Goal: Task Accomplishment & Management: Complete application form

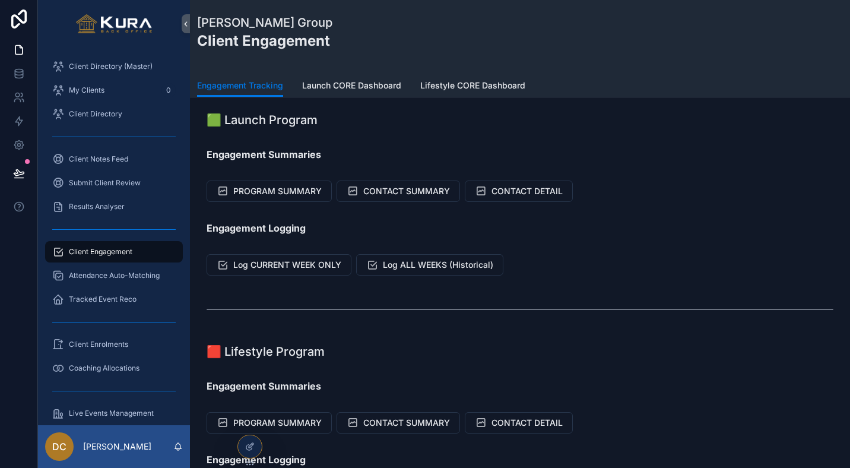
scroll to position [127, 0]
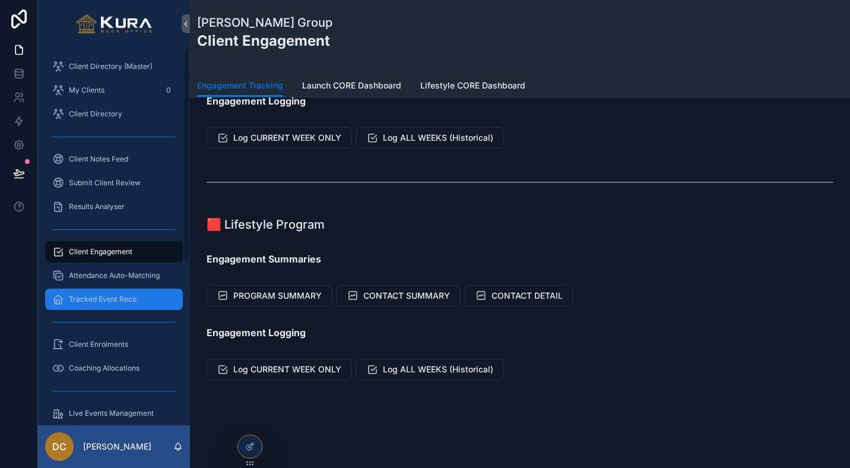
click at [102, 298] on span "Tracked Event Reco" at bounding box center [103, 298] width 68 height 9
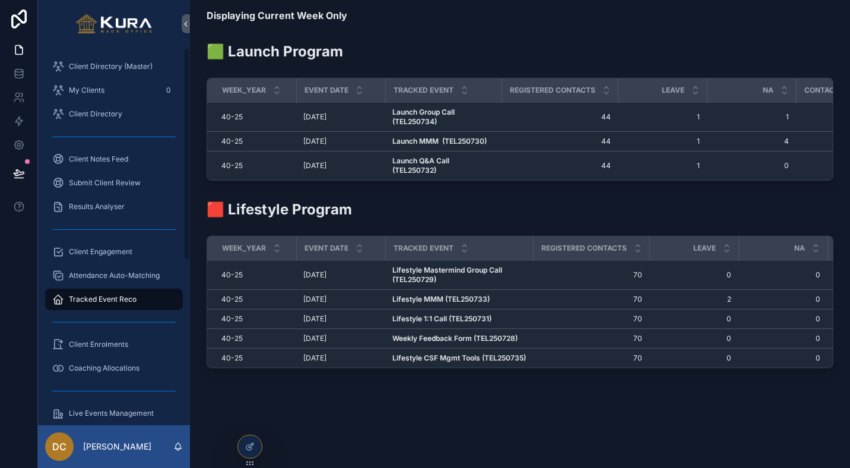
scroll to position [65, 0]
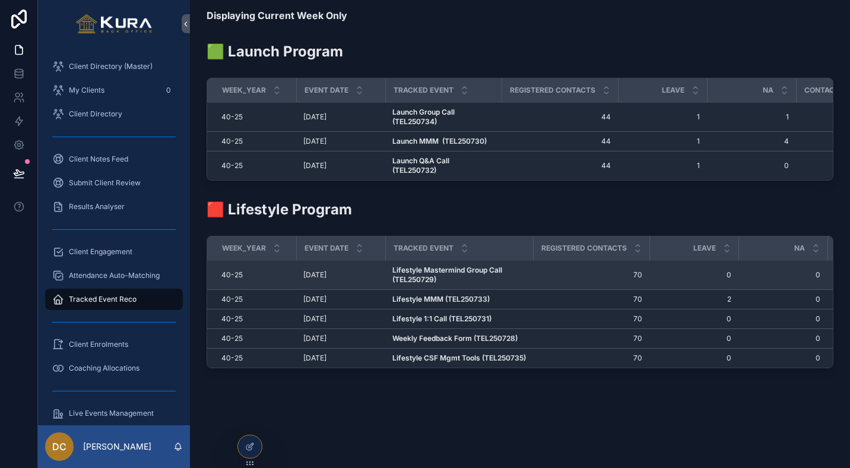
click at [522, 265] on span "Lifestyle Mastermind Group Call (TEL250729)" at bounding box center [459, 274] width 134 height 19
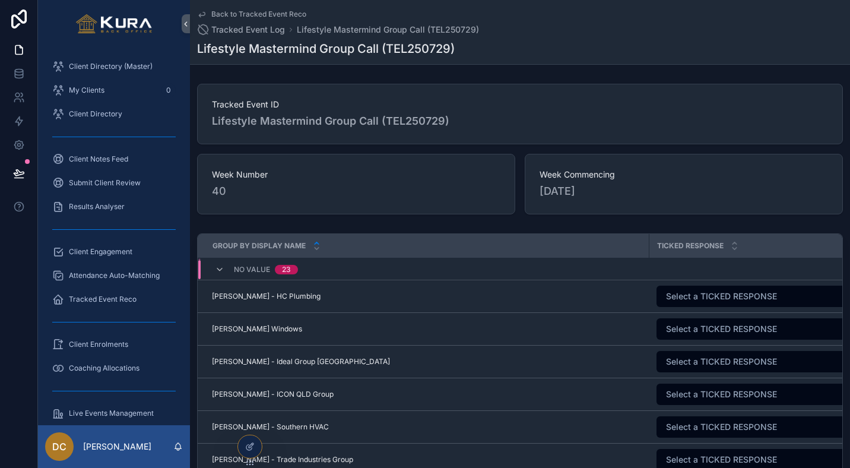
scroll to position [1621, 0]
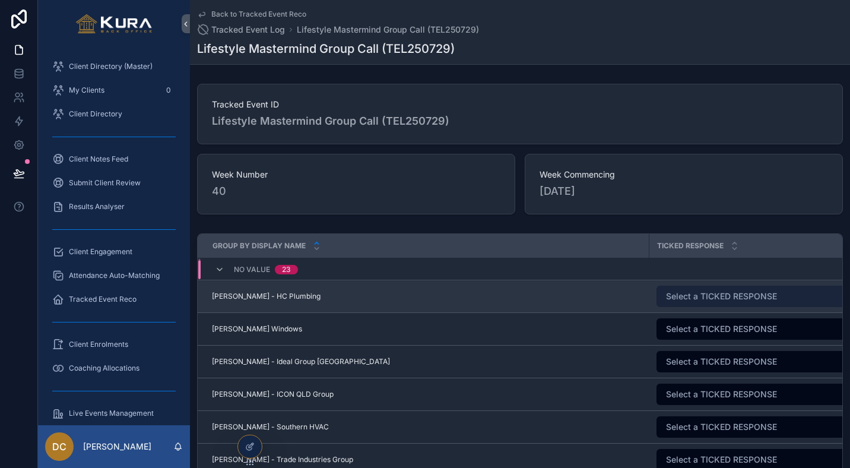
click at [732, 296] on span "Select a TICKED RESPONSE" at bounding box center [721, 296] width 111 height 12
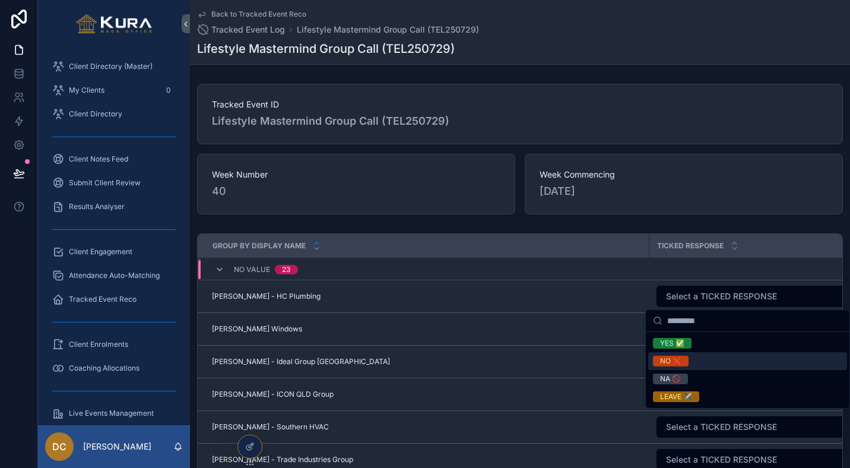
click at [674, 360] on div "NO ❌" at bounding box center [670, 361] width 21 height 11
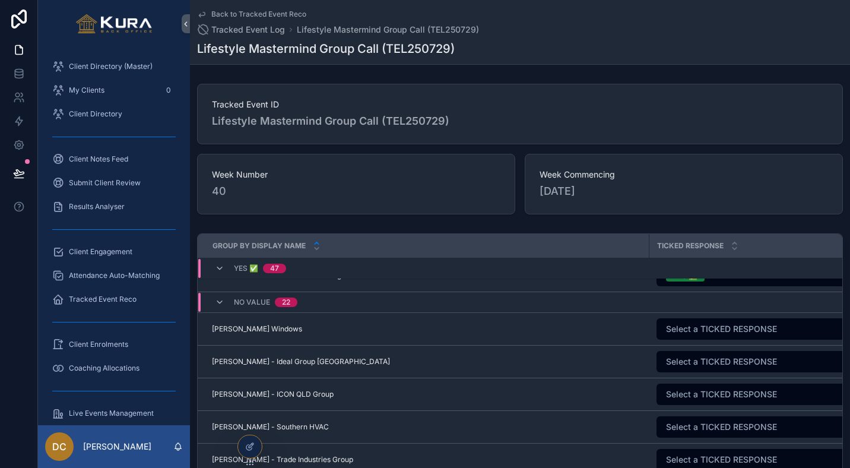
scroll to position [1637, 0]
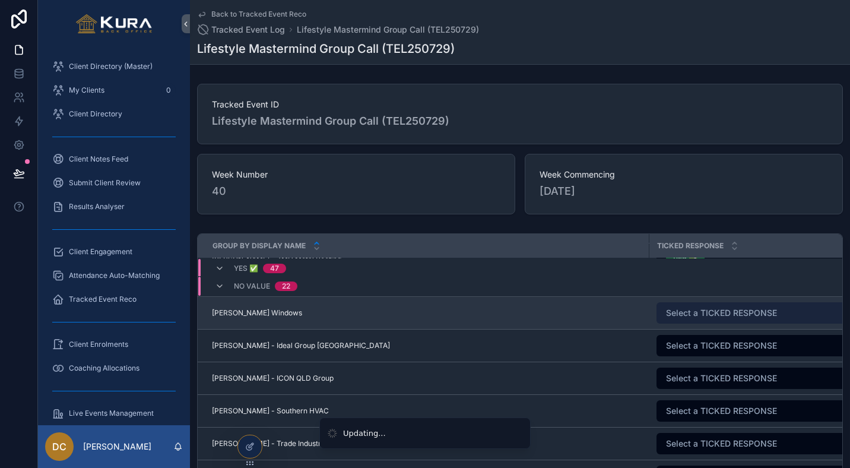
click at [682, 322] on button "Select a TICKED RESPONSE" at bounding box center [759, 312] width 205 height 21
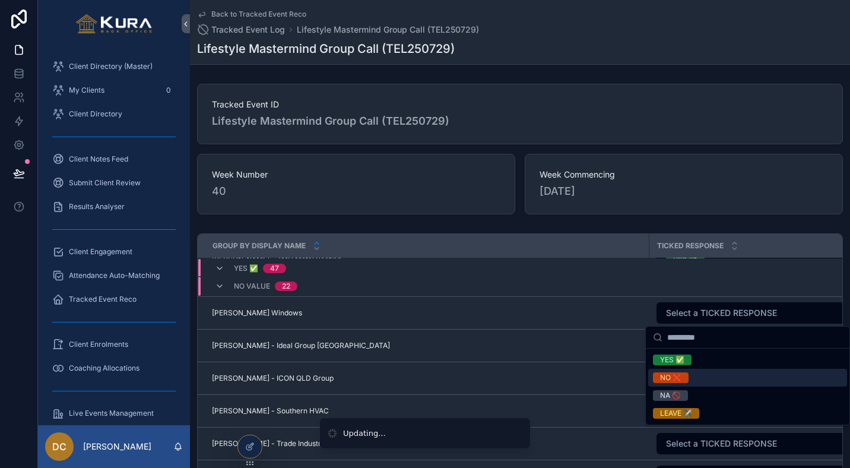
click at [671, 376] on div "NO ❌" at bounding box center [670, 377] width 21 height 11
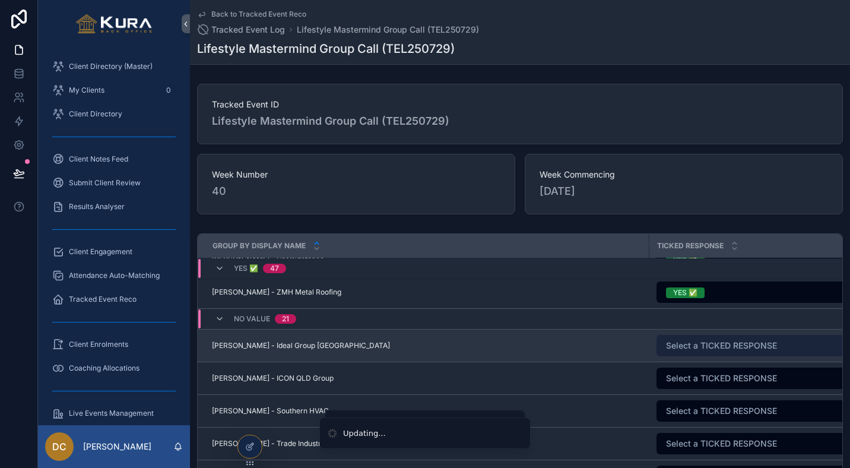
click at [688, 342] on span "Select a TICKED RESPONSE" at bounding box center [721, 346] width 111 height 12
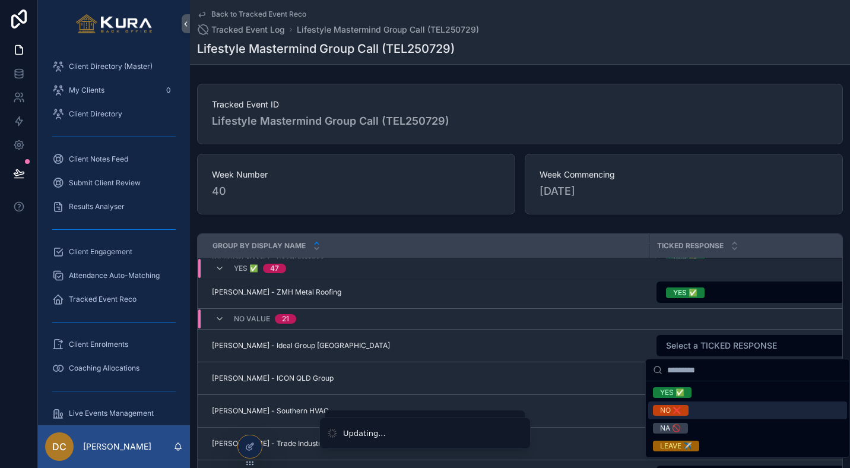
click at [677, 411] on div "NO ❌" at bounding box center [670, 410] width 21 height 11
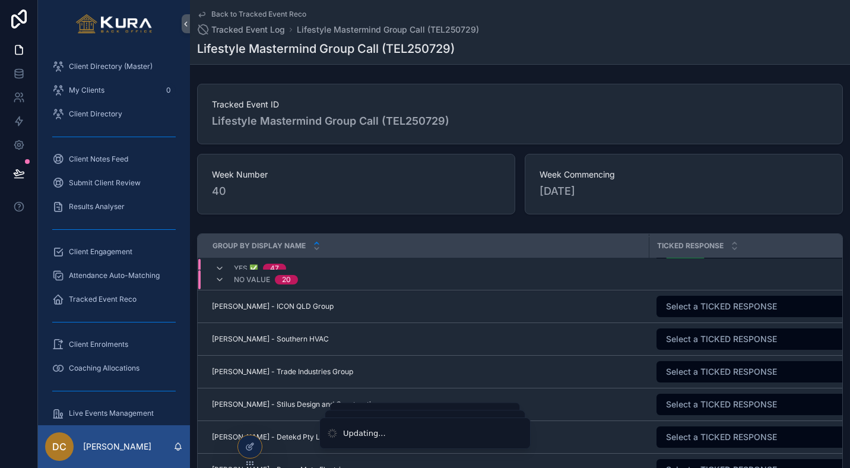
scroll to position [1713, 0]
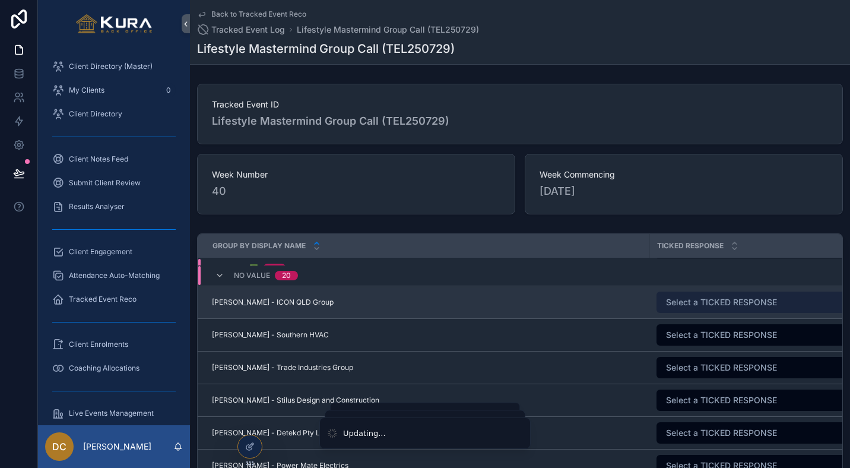
click at [677, 309] on button "Select a TICKED RESPONSE" at bounding box center [759, 302] width 205 height 21
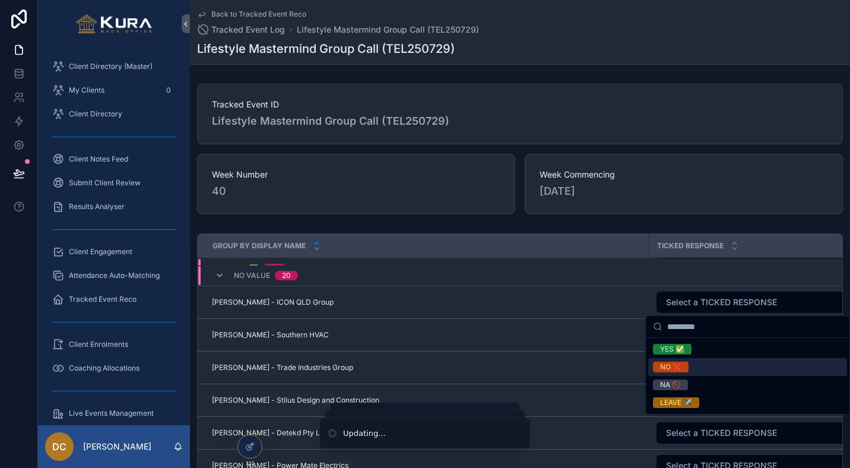
click at [670, 366] on div "NO ❌" at bounding box center [670, 367] width 21 height 11
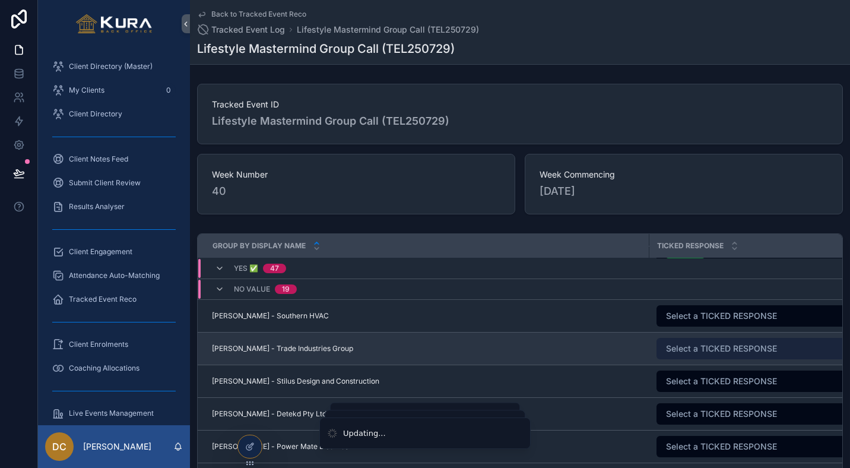
scroll to position [1732, 0]
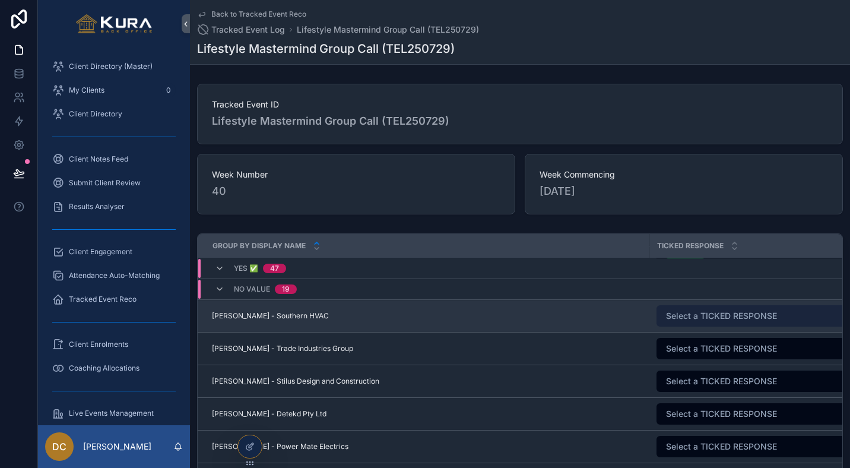
click at [744, 322] on button "Select a TICKED RESPONSE" at bounding box center [759, 315] width 205 height 21
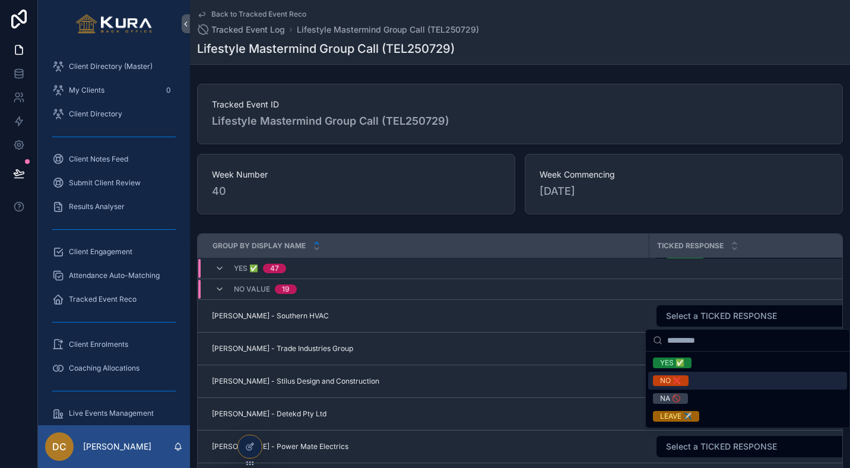
click at [673, 379] on div "NO ❌" at bounding box center [670, 380] width 21 height 11
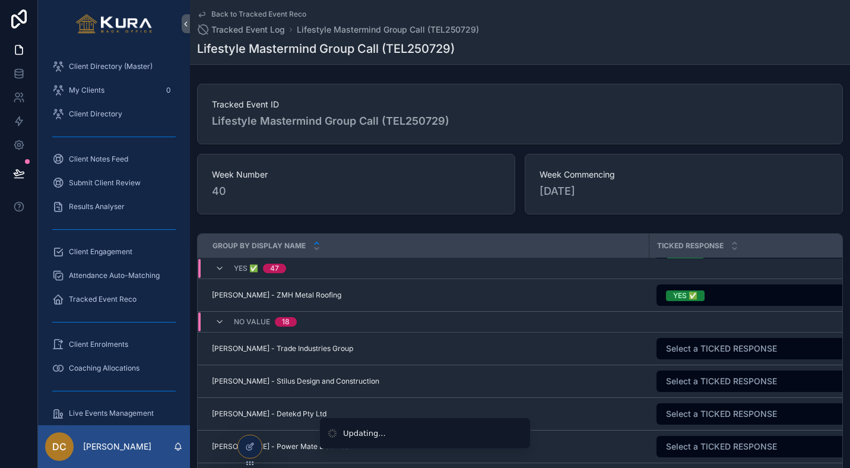
scroll to position [1756, 0]
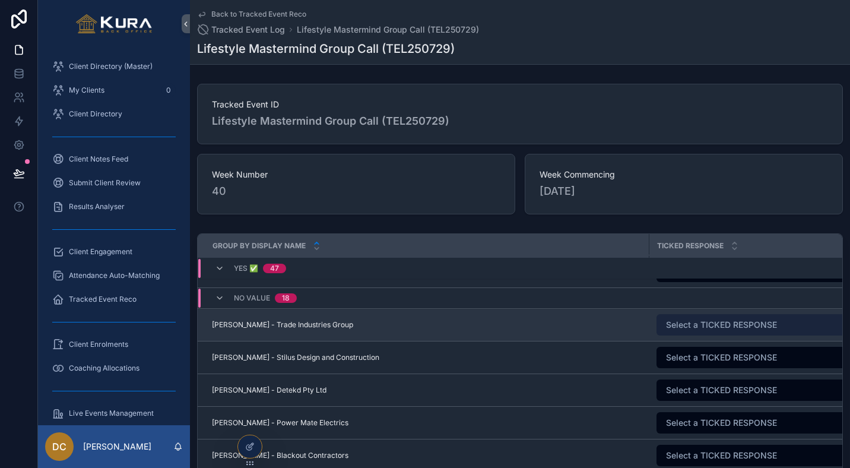
click at [694, 319] on span "Select a TICKED RESPONSE" at bounding box center [721, 325] width 111 height 12
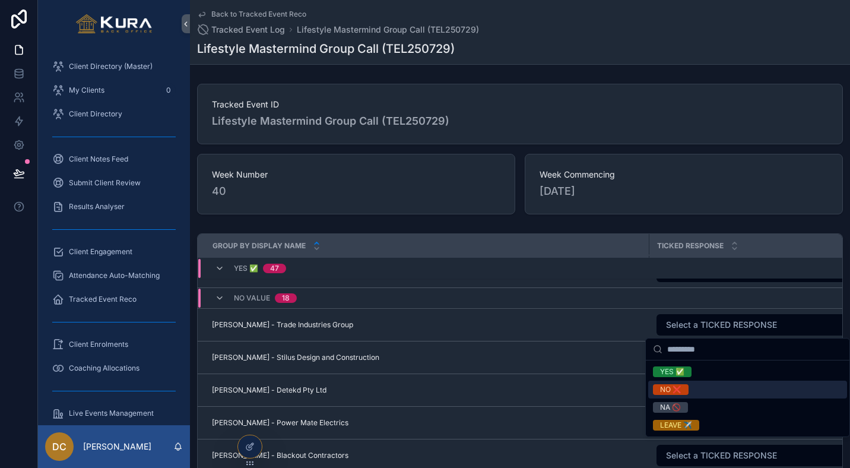
click at [675, 392] on div "NO ❌" at bounding box center [670, 389] width 21 height 11
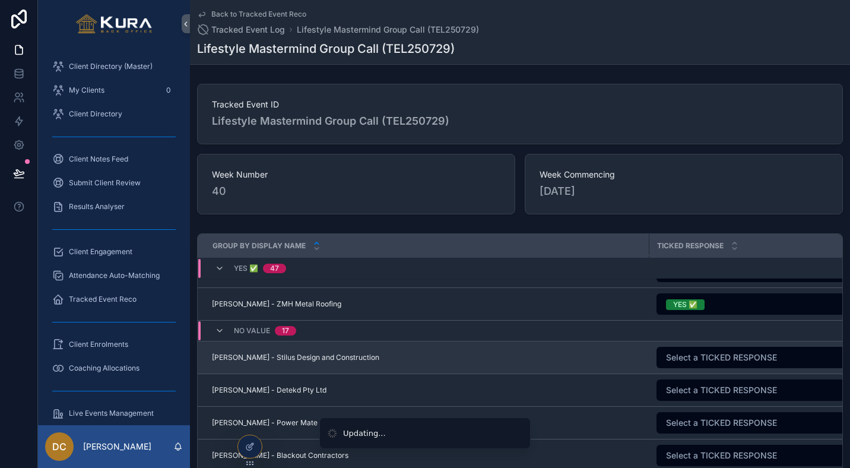
scroll to position [1779, 0]
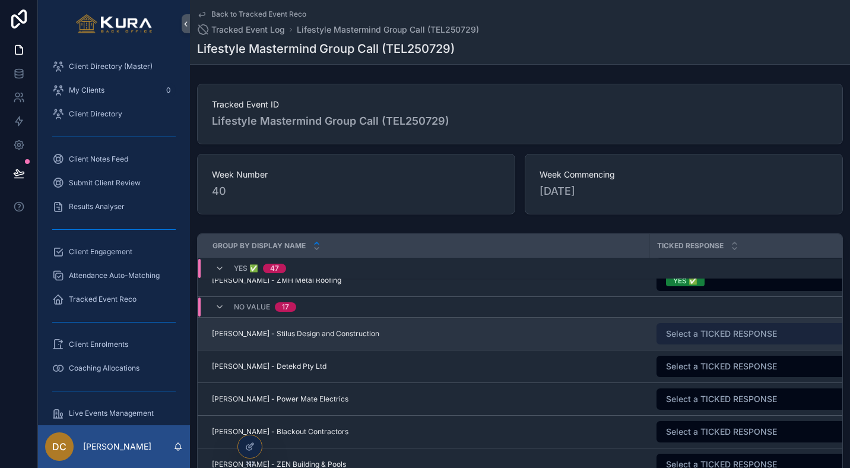
click at [714, 338] on span "Select a TICKED RESPONSE" at bounding box center [721, 334] width 111 height 12
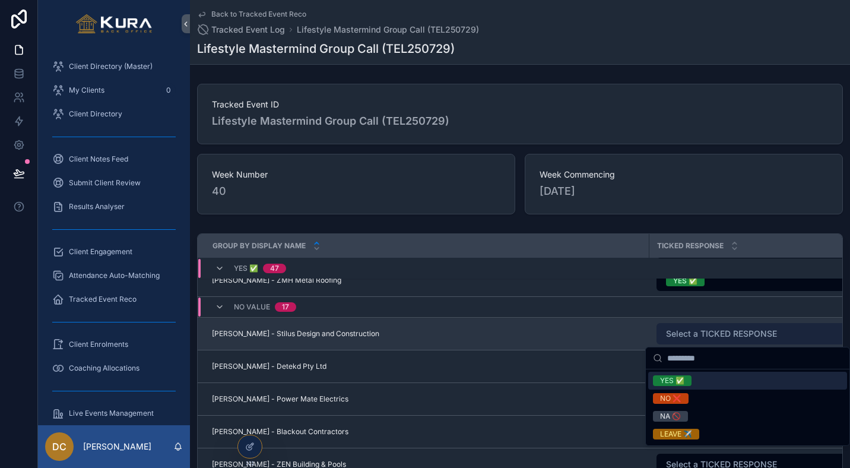
scroll to position [1775, 0]
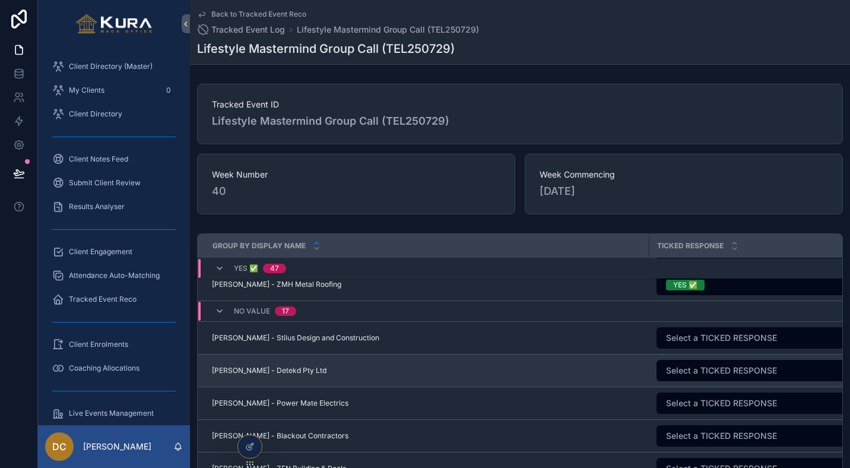
click at [667, 403] on span "Select a TICKED RESPONSE" at bounding box center [721, 403] width 111 height 12
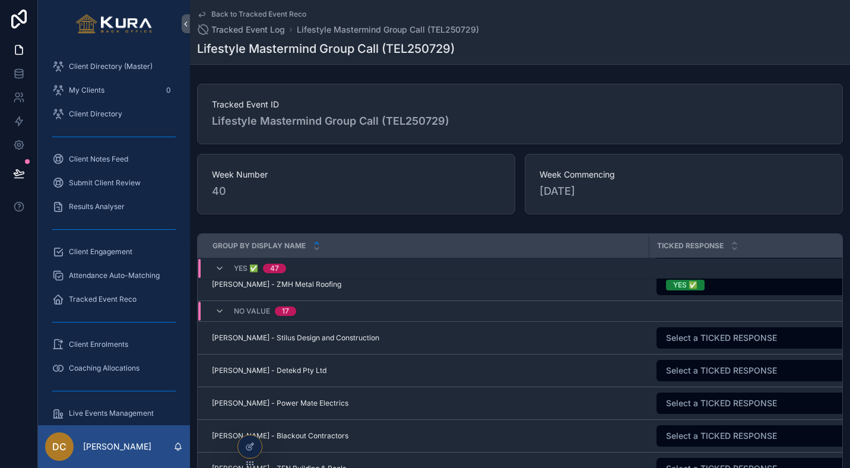
click at [692, 340] on span "Select a TICKED RESPONSE" at bounding box center [721, 338] width 111 height 12
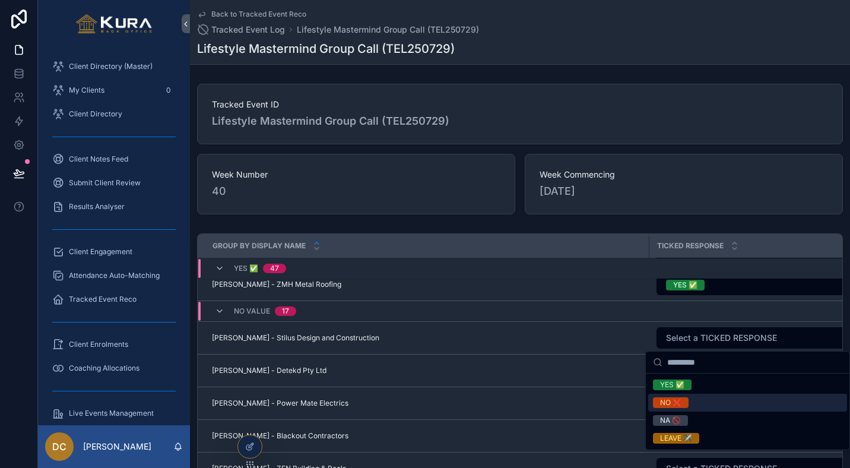
click at [676, 401] on div "NO ❌" at bounding box center [670, 402] width 21 height 11
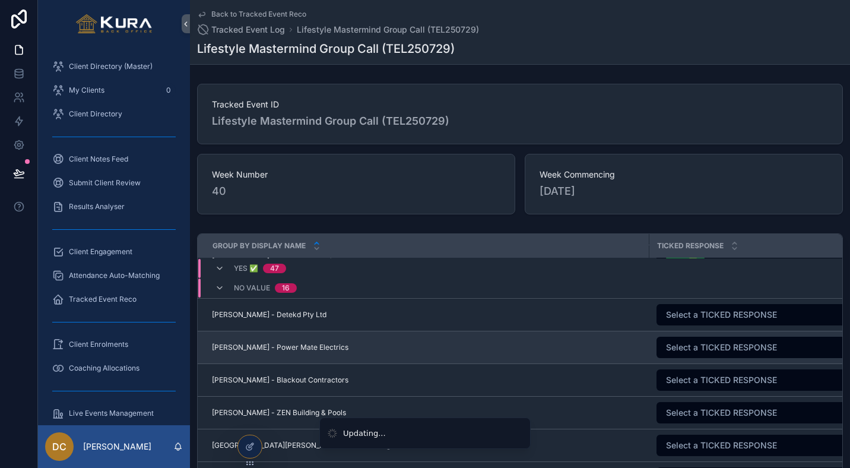
scroll to position [1832, 0]
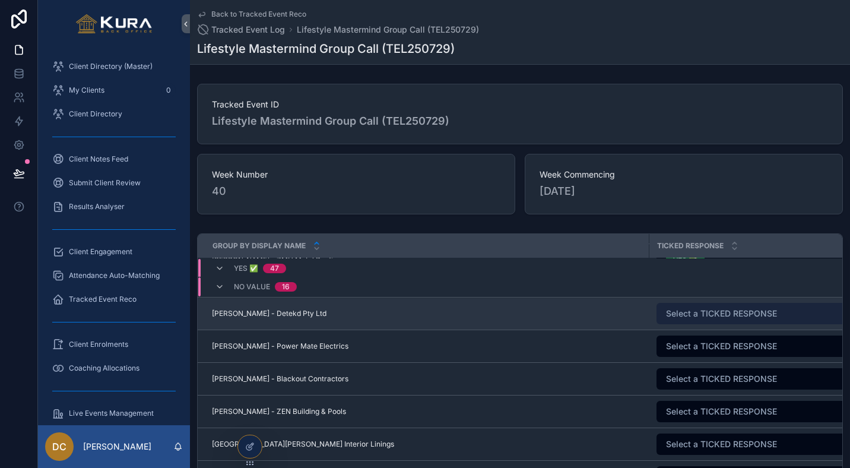
click at [687, 320] on button "Select a TICKED RESPONSE" at bounding box center [759, 313] width 205 height 21
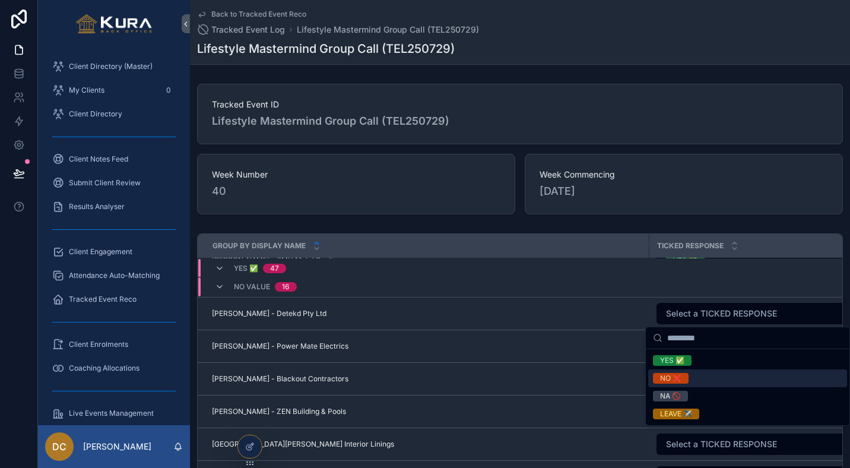
click at [669, 378] on div "NO ❌" at bounding box center [670, 378] width 21 height 11
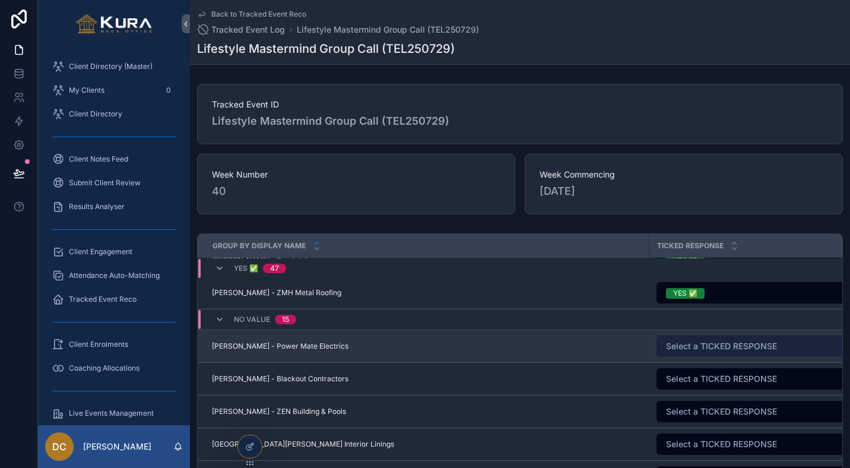
click at [666, 350] on span "Select a TICKED RESPONSE" at bounding box center [721, 346] width 111 height 12
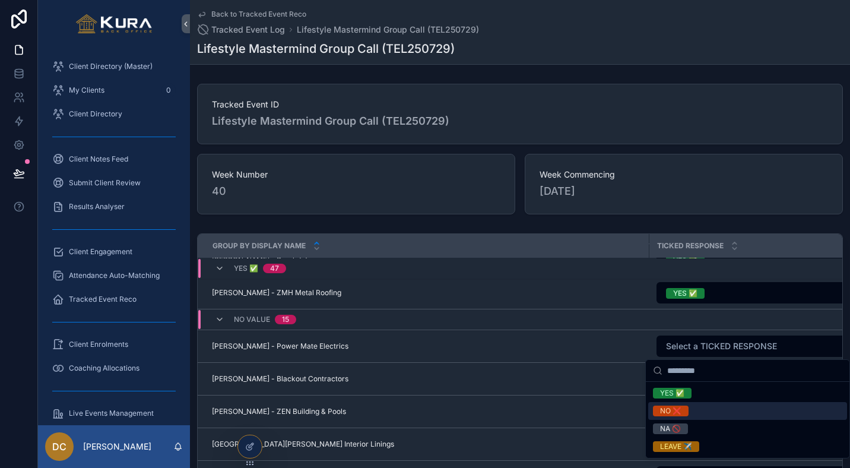
click at [660, 411] on span "NO ❌" at bounding box center [671, 411] width 36 height 11
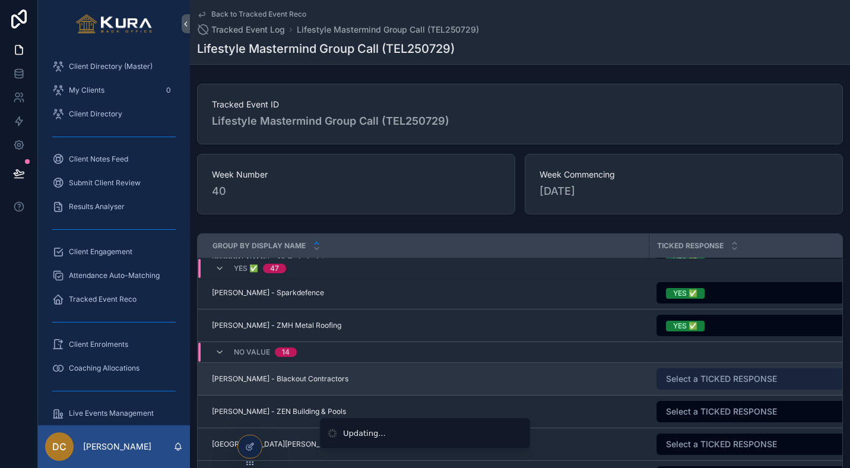
click at [682, 384] on span "Select a TICKED RESPONSE" at bounding box center [721, 379] width 111 height 12
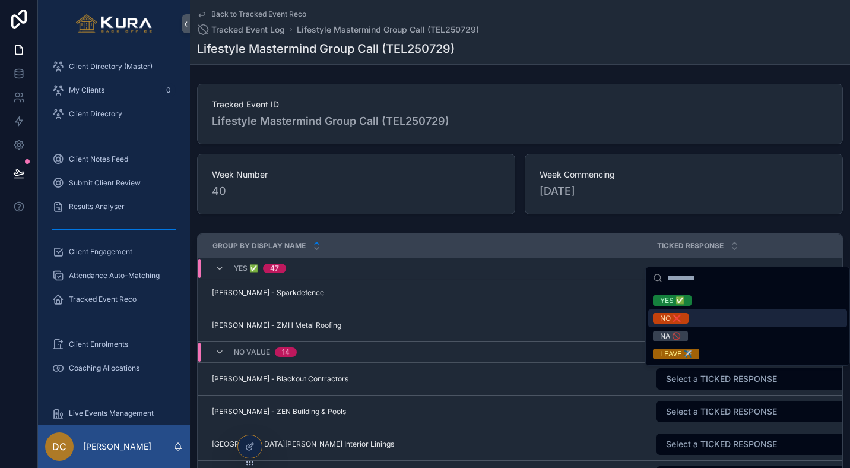
click at [671, 322] on div "NO ❌" at bounding box center [670, 318] width 21 height 11
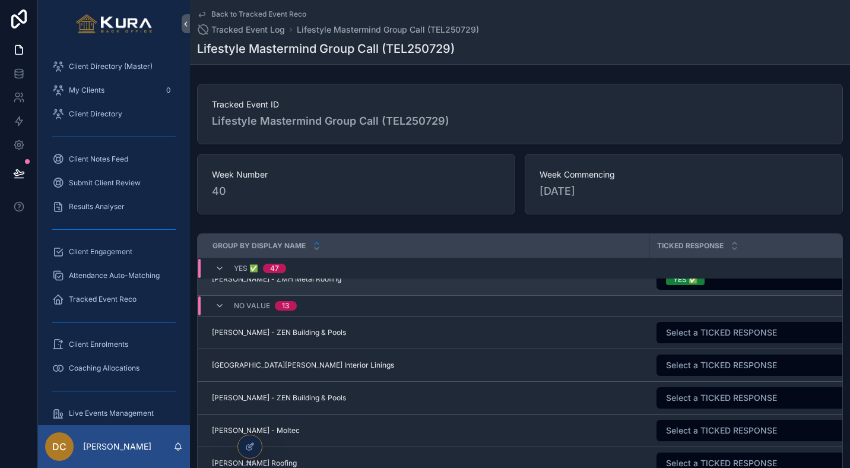
scroll to position [1923, 0]
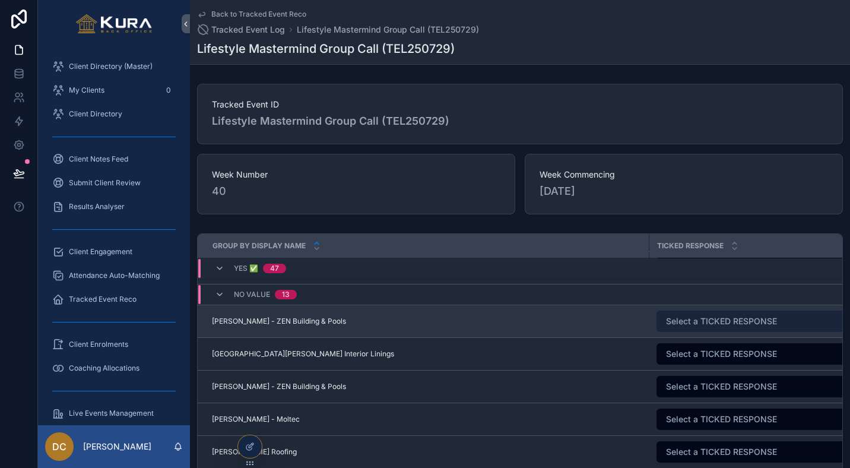
click at [715, 316] on span "Select a TICKED RESPONSE" at bounding box center [721, 321] width 111 height 12
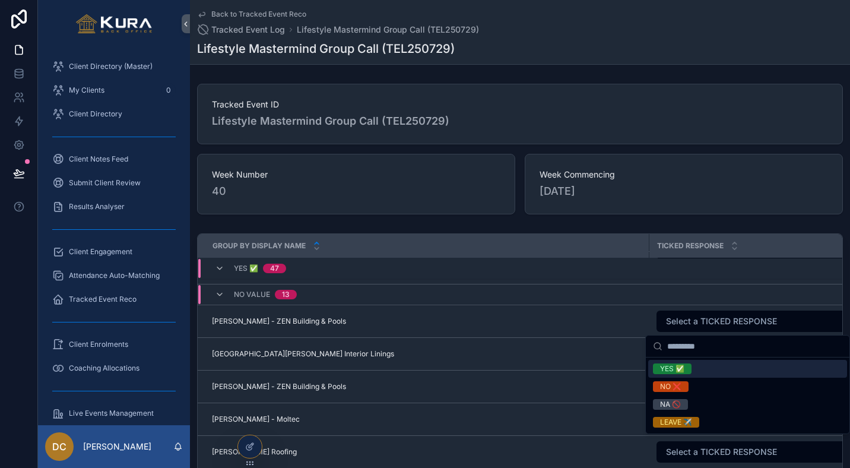
scroll to position [1921, 0]
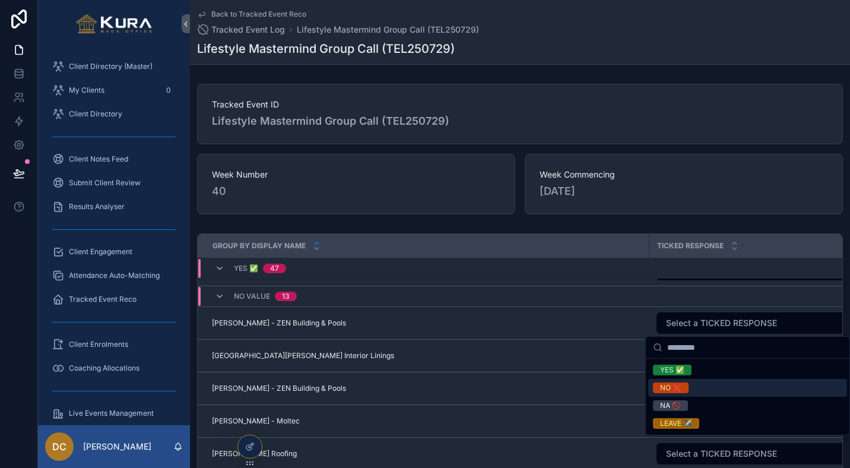
click at [661, 383] on div "NO ❌" at bounding box center [670, 387] width 21 height 11
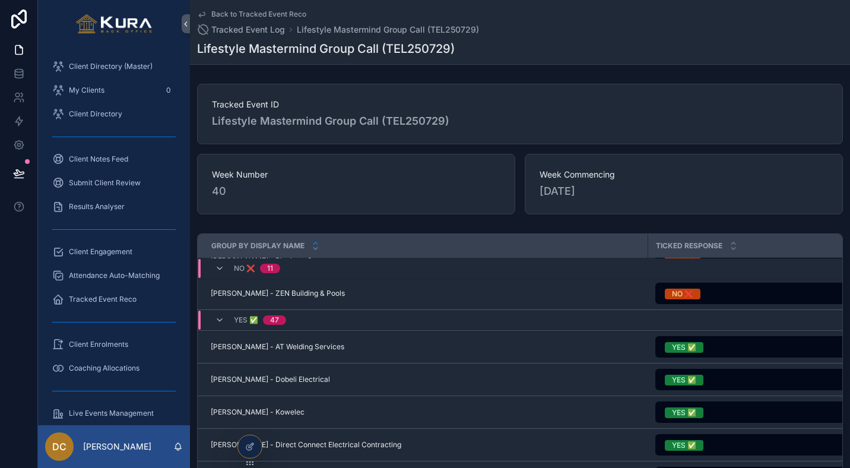
scroll to position [348, 1]
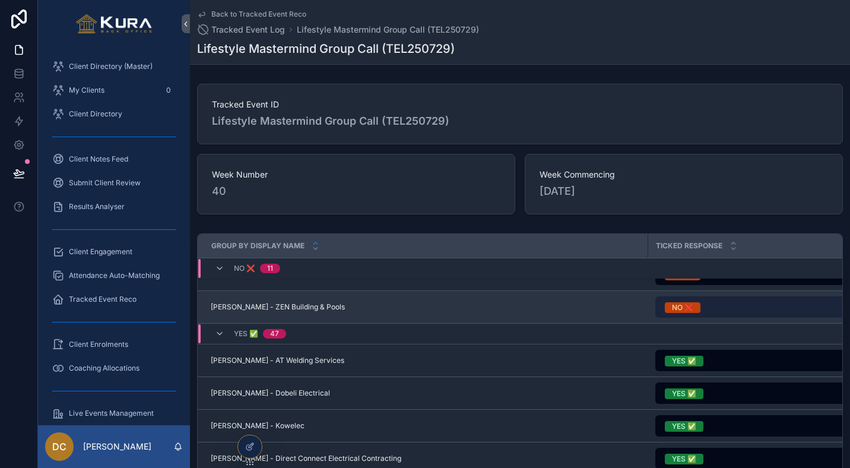
click at [707, 312] on button "NO ❌" at bounding box center [757, 306] width 205 height 21
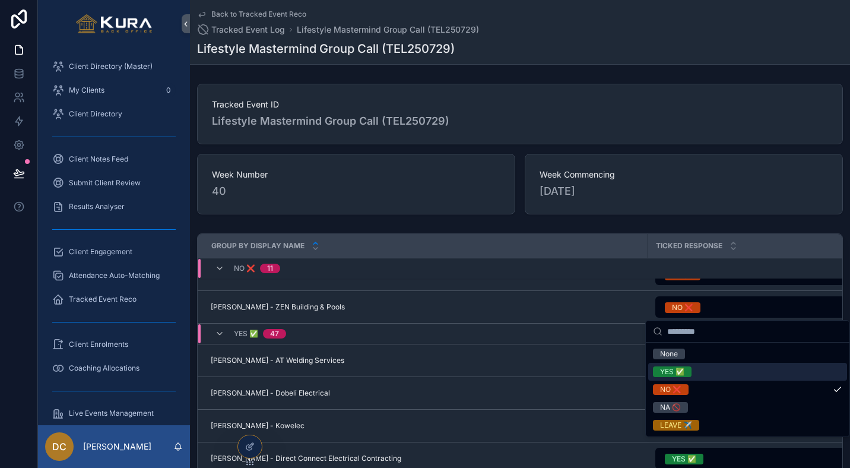
click at [666, 373] on div "YES ✅" at bounding box center [672, 371] width 24 height 11
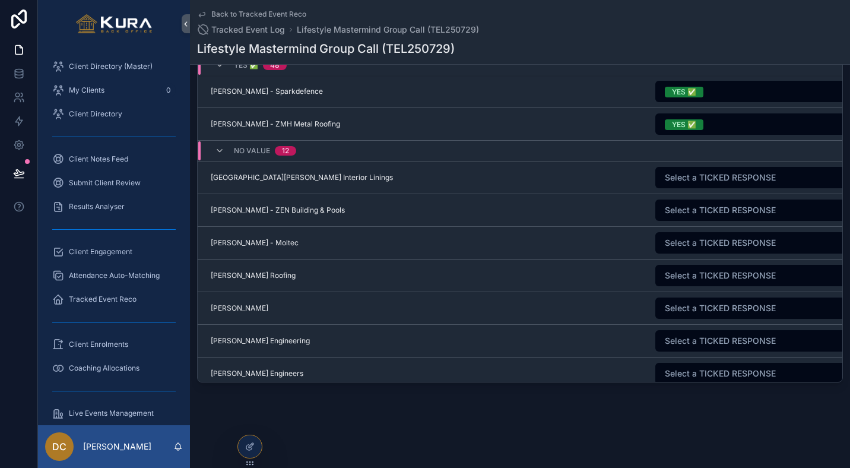
scroll to position [1908, 1]
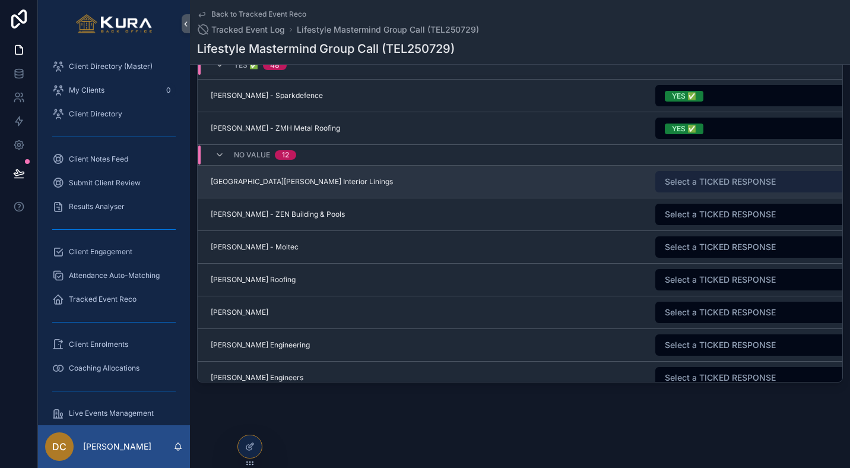
drag, startPoint x: 710, startPoint y: 179, endPoint x: 692, endPoint y: 191, distance: 21.9
click at [710, 179] on span "Select a TICKED RESPONSE" at bounding box center [720, 182] width 111 height 12
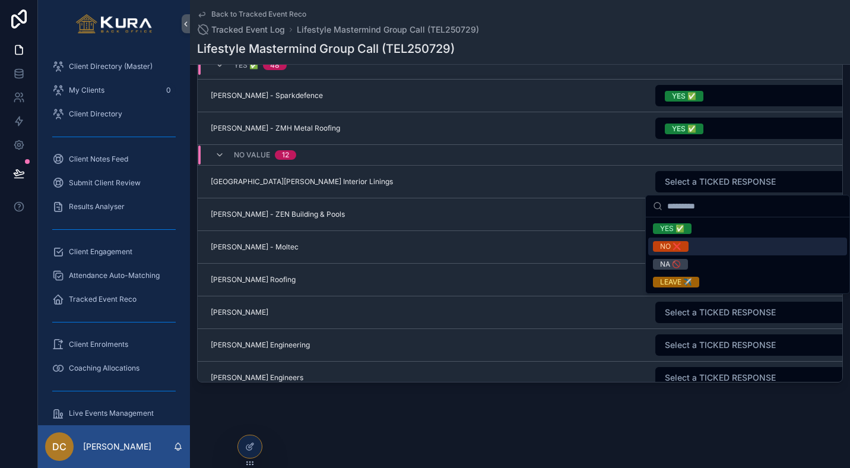
click at [673, 248] on div "NO ❌" at bounding box center [670, 246] width 21 height 11
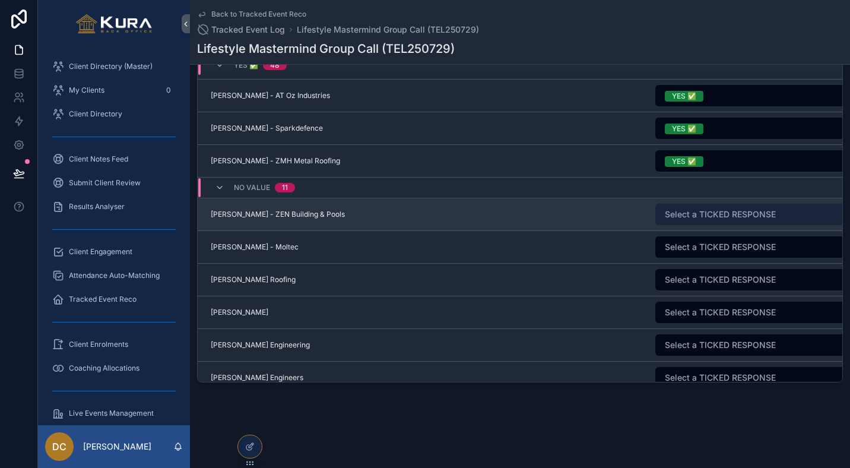
click at [671, 218] on span "Select a TICKED RESPONSE" at bounding box center [720, 214] width 111 height 12
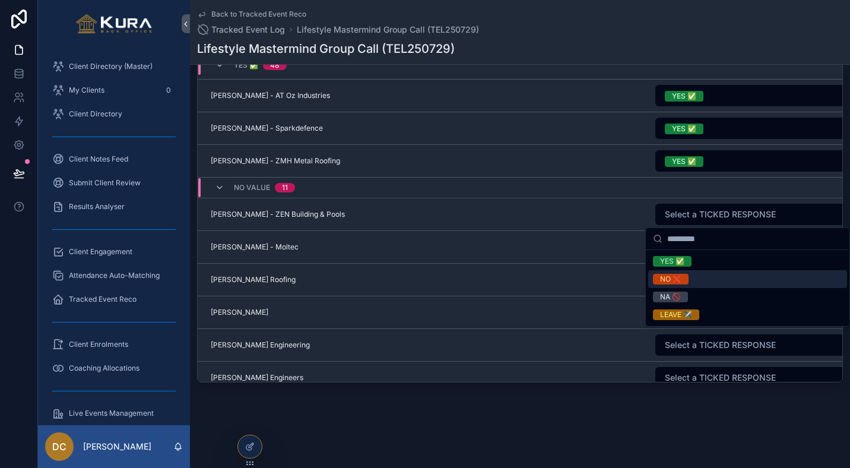
click at [668, 277] on div "NO ❌" at bounding box center [670, 279] width 21 height 11
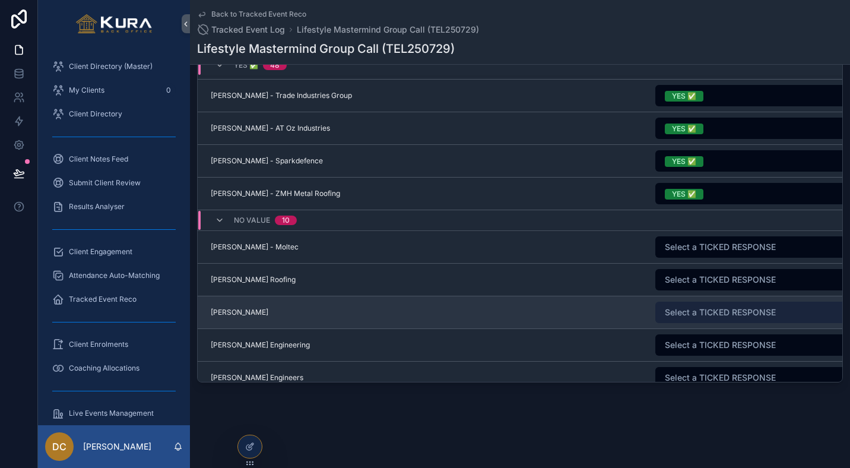
click at [670, 312] on span "Select a TICKED RESPONSE" at bounding box center [720, 312] width 111 height 12
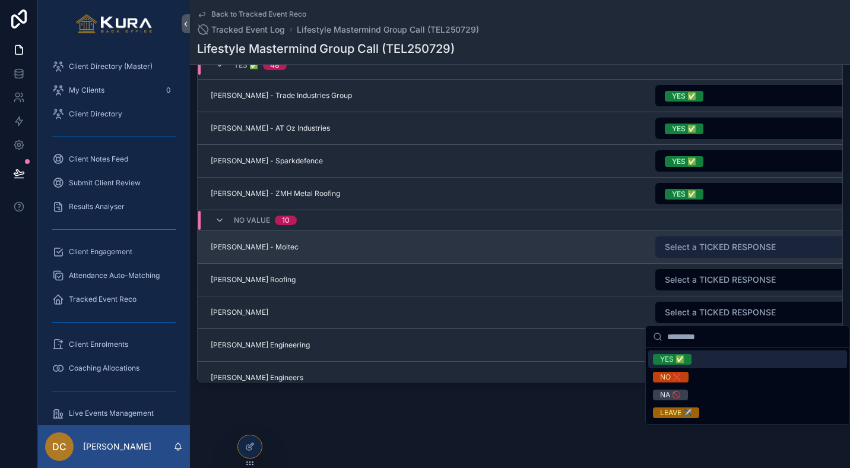
click at [687, 242] on span "Select a TICKED RESPONSE" at bounding box center [720, 247] width 111 height 12
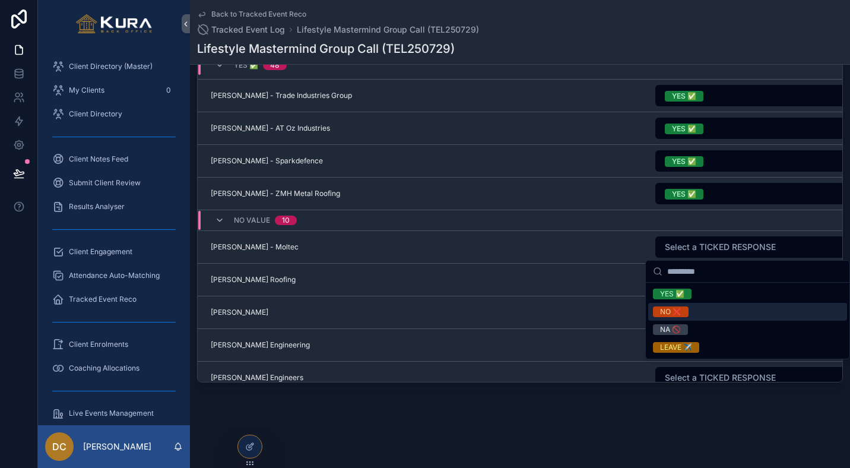
click at [676, 310] on div "NO ❌" at bounding box center [670, 311] width 21 height 11
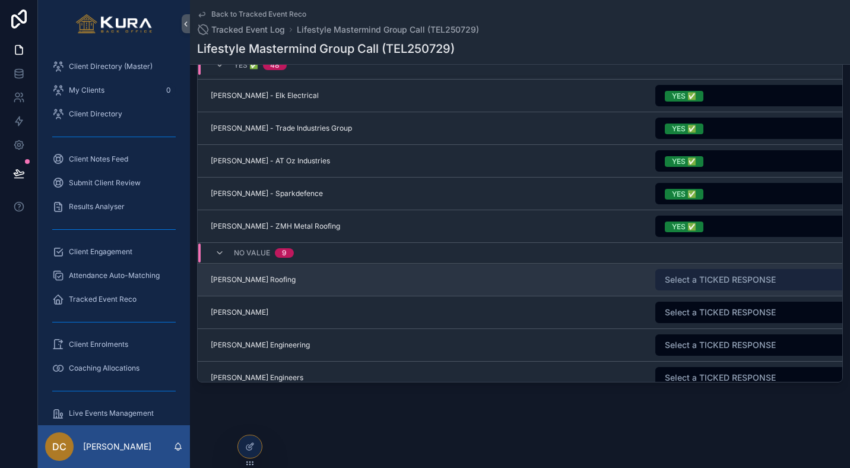
click at [689, 281] on span "Select a TICKED RESPONSE" at bounding box center [720, 280] width 111 height 12
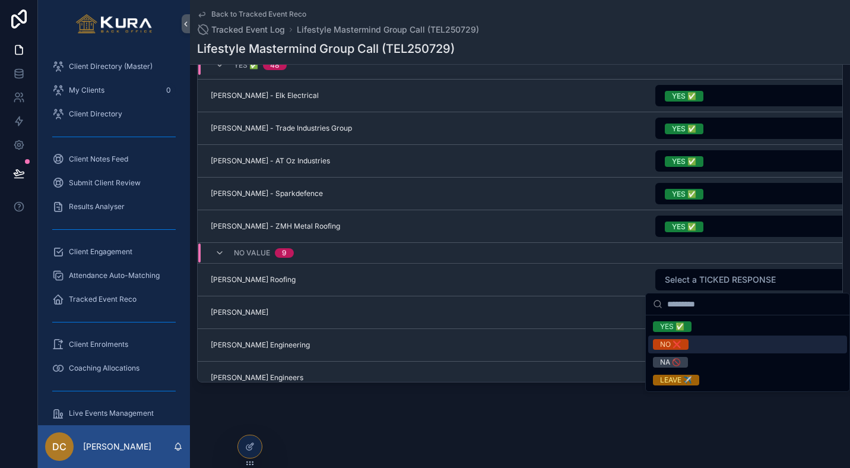
click at [671, 347] on div "NO ❌" at bounding box center [670, 344] width 21 height 11
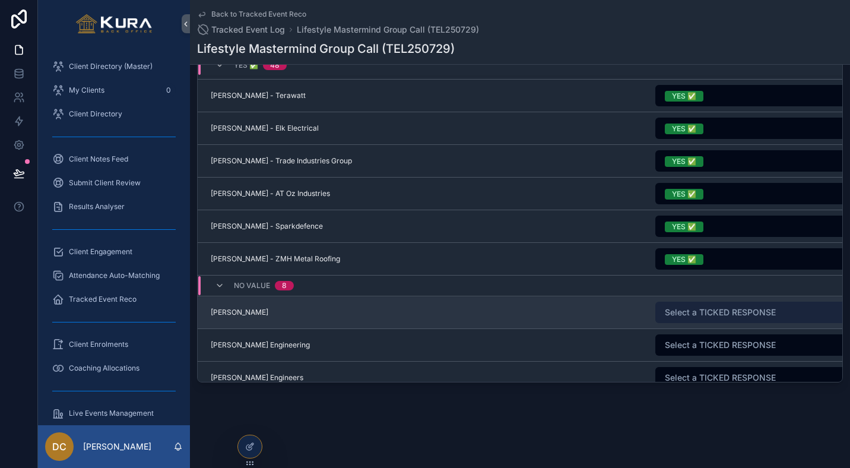
click at [692, 312] on span "Select a TICKED RESPONSE" at bounding box center [720, 312] width 111 height 12
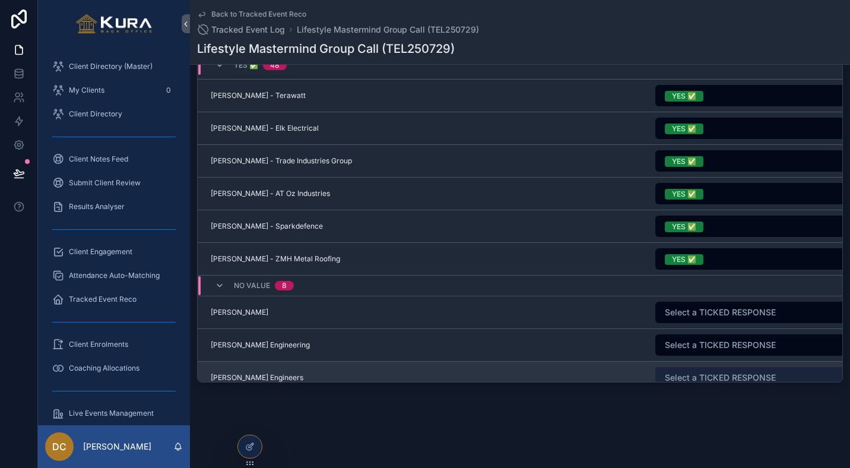
click at [674, 376] on span "Select a TICKED RESPONSE" at bounding box center [720, 378] width 111 height 12
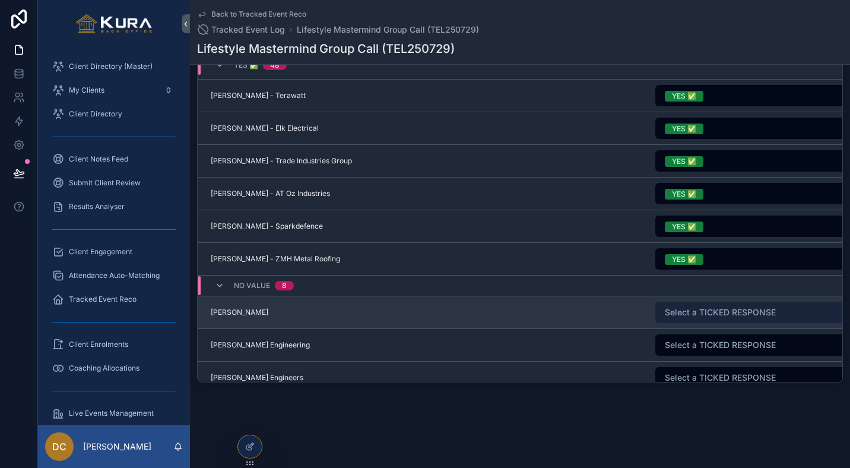
drag, startPoint x: 708, startPoint y: 309, endPoint x: 703, endPoint y: 322, distance: 13.3
click at [708, 309] on span "Select a TICKED RESPONSE" at bounding box center [720, 312] width 111 height 12
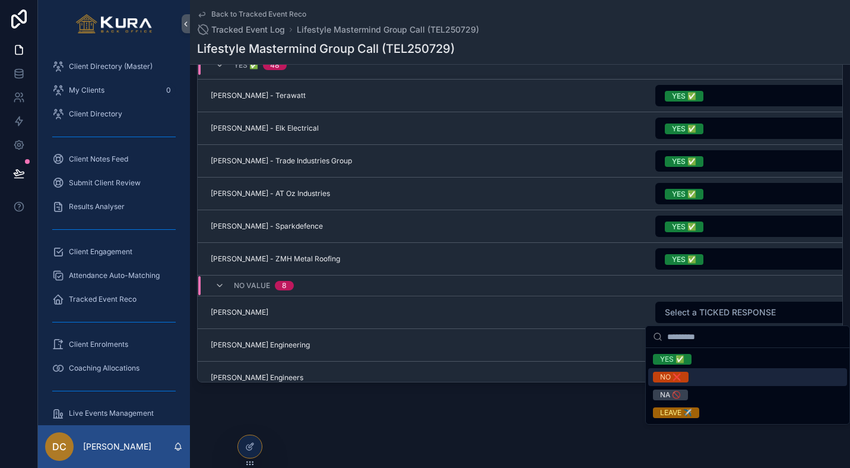
click at [676, 382] on div "NO ❌" at bounding box center [670, 377] width 21 height 11
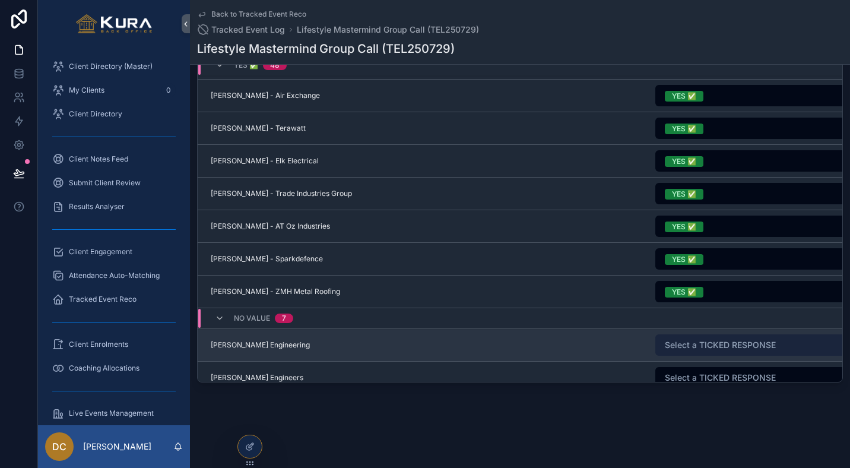
click at [734, 349] on span "Select a TICKED RESPONSE" at bounding box center [720, 345] width 111 height 12
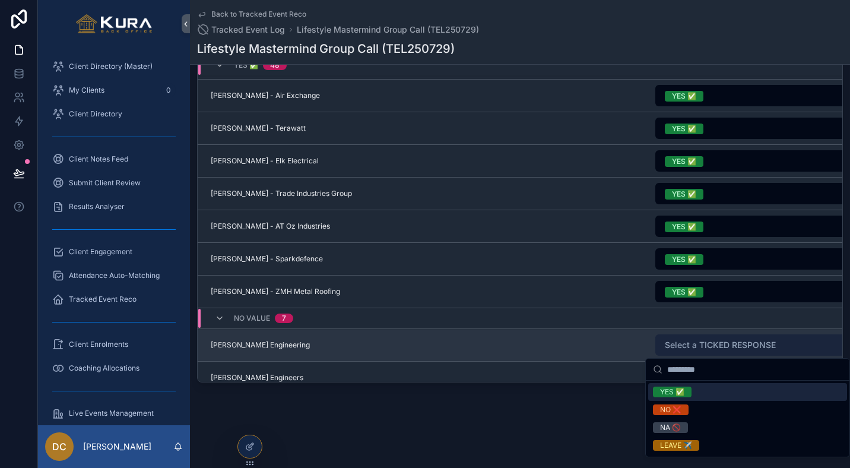
scroll to position [1905, 1]
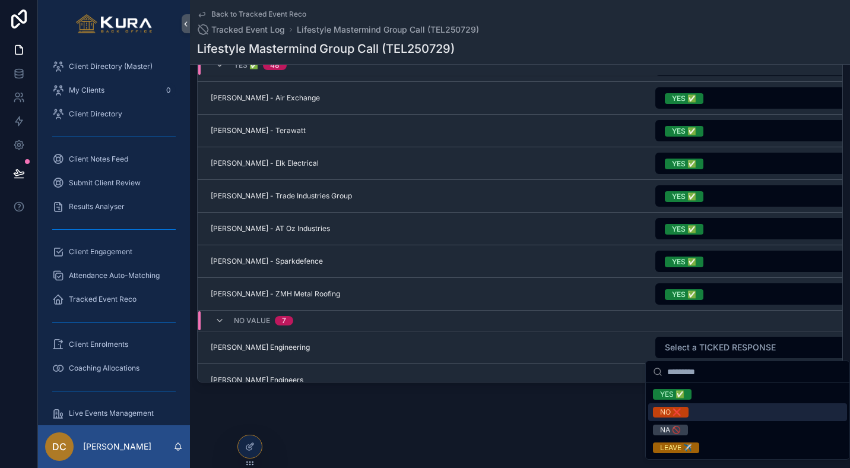
click at [664, 409] on div "NO ❌" at bounding box center [670, 412] width 21 height 11
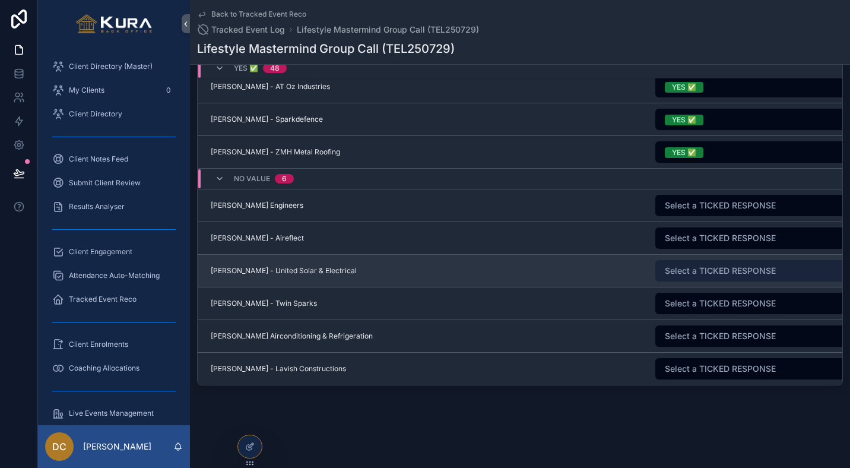
scroll to position [2083, 1]
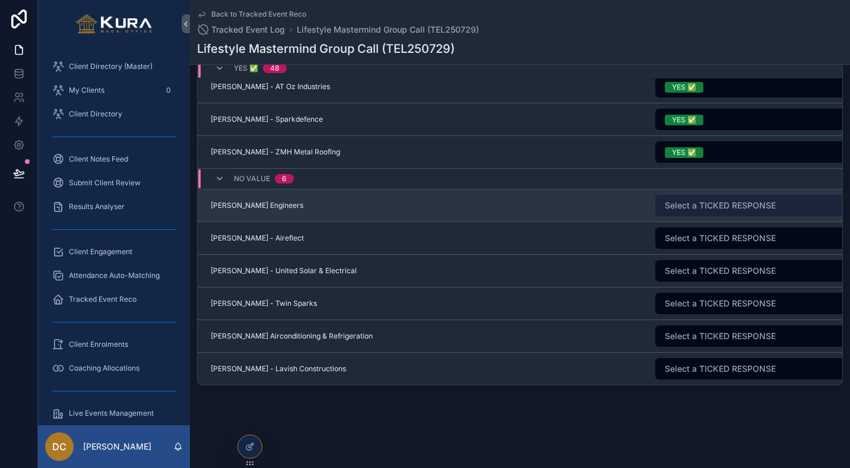
click at [696, 208] on span "Select a TICKED RESPONSE" at bounding box center [720, 205] width 111 height 12
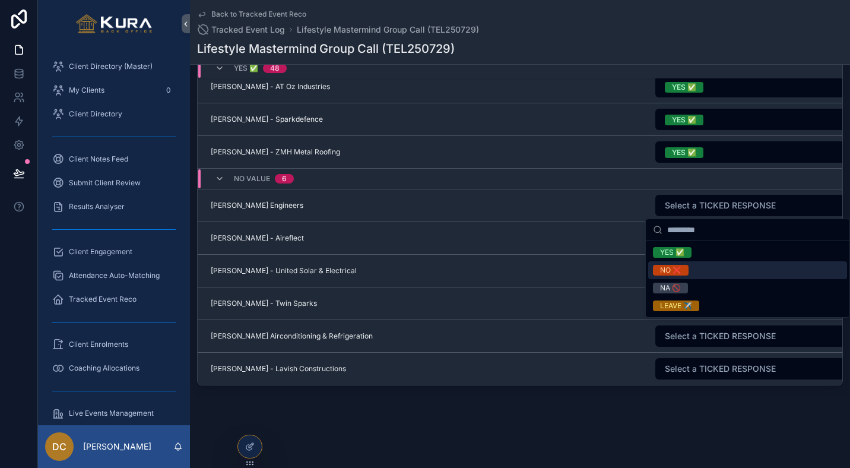
click at [677, 268] on div "NO ❌" at bounding box center [670, 270] width 21 height 11
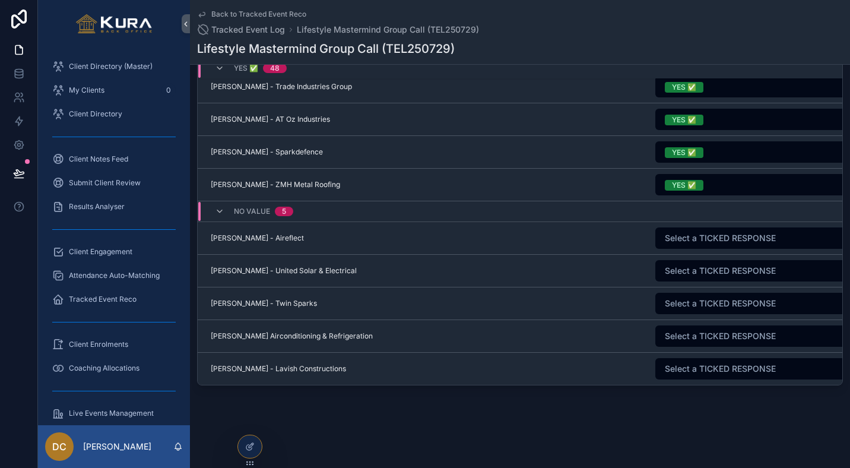
click at [686, 240] on span "Select a TICKED RESPONSE" at bounding box center [720, 238] width 111 height 12
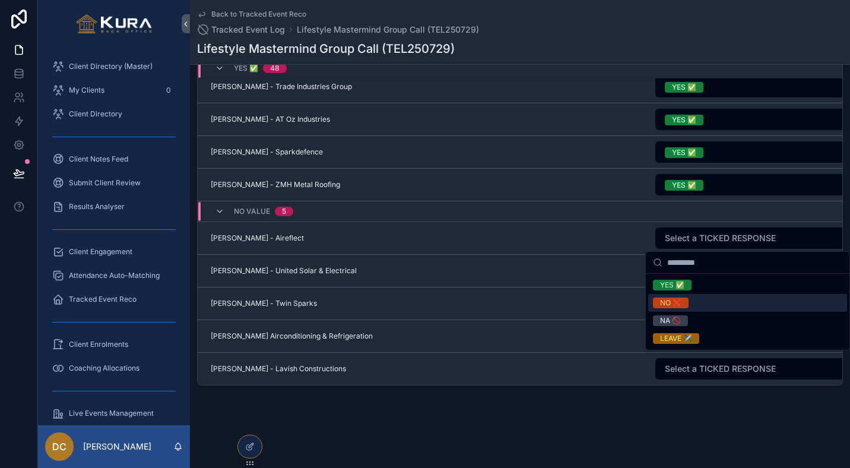
click at [672, 305] on div "NO ❌" at bounding box center [670, 302] width 21 height 11
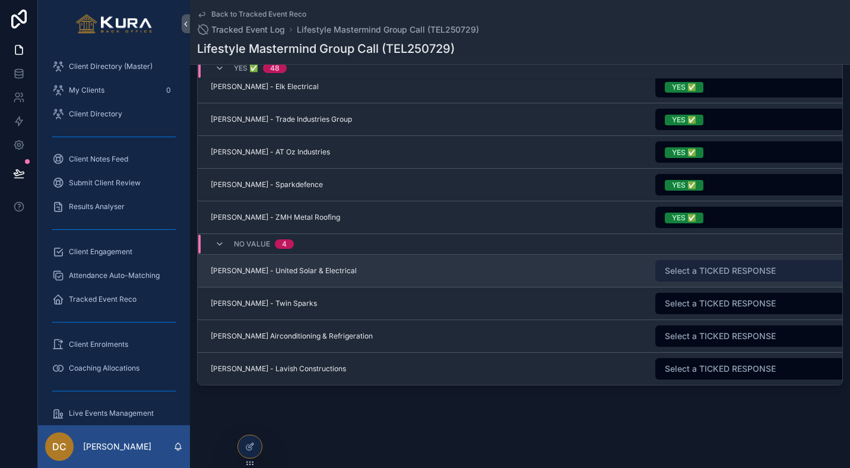
drag, startPoint x: 750, startPoint y: 269, endPoint x: 729, endPoint y: 281, distance: 23.9
click at [750, 269] on span "Select a TICKED RESPONSE" at bounding box center [720, 271] width 111 height 12
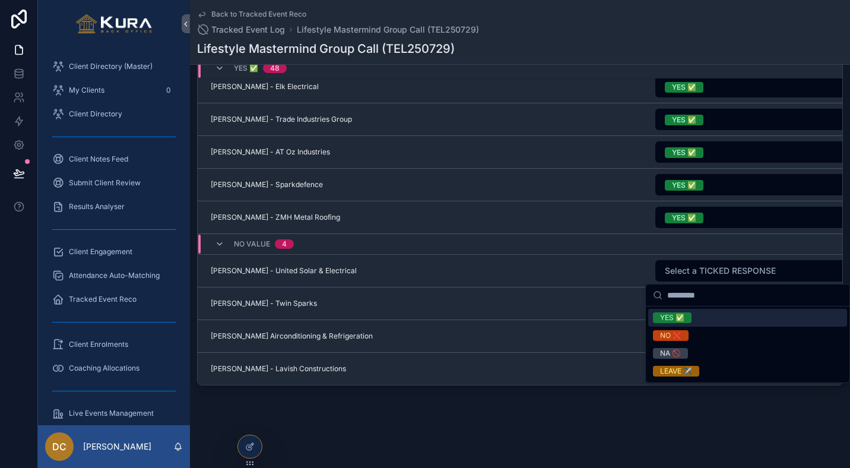
click at [682, 315] on div "YES ✅" at bounding box center [672, 317] width 24 height 11
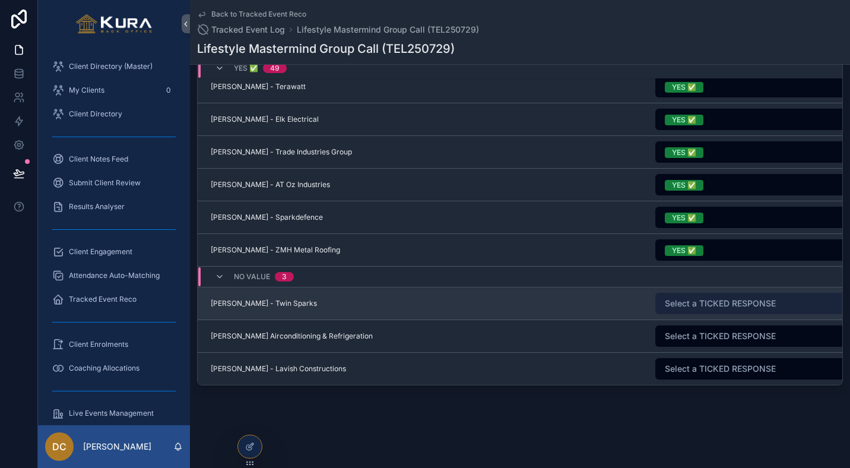
click at [711, 303] on span "Select a TICKED RESPONSE" at bounding box center [720, 303] width 111 height 12
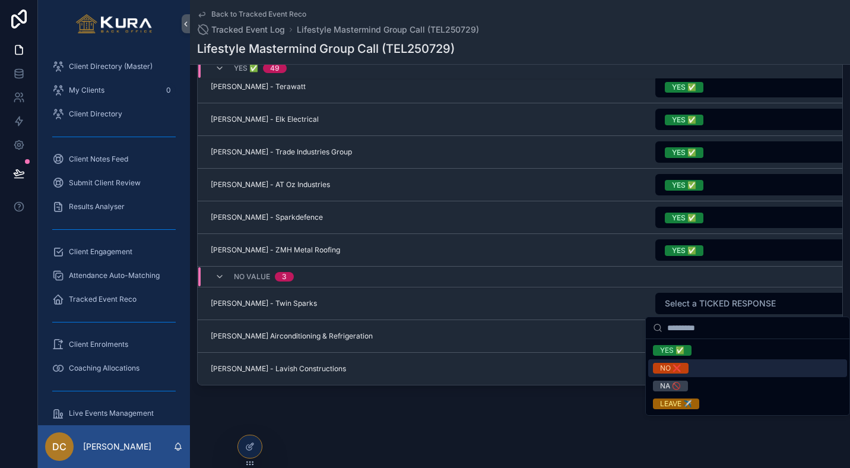
click at [676, 366] on div "NO ❌" at bounding box center [670, 368] width 21 height 11
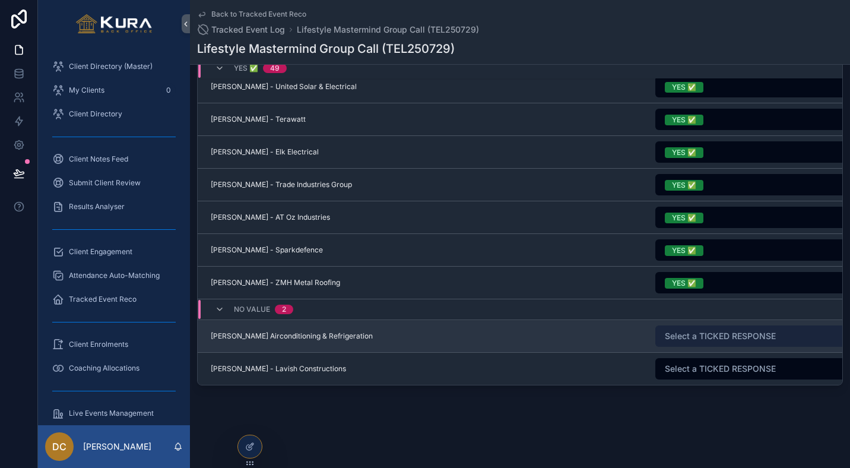
click at [689, 341] on span "Select a TICKED RESPONSE" at bounding box center [720, 336] width 111 height 12
click at [686, 344] on button "Select a TICKED RESPONSE" at bounding box center [757, 335] width 205 height 21
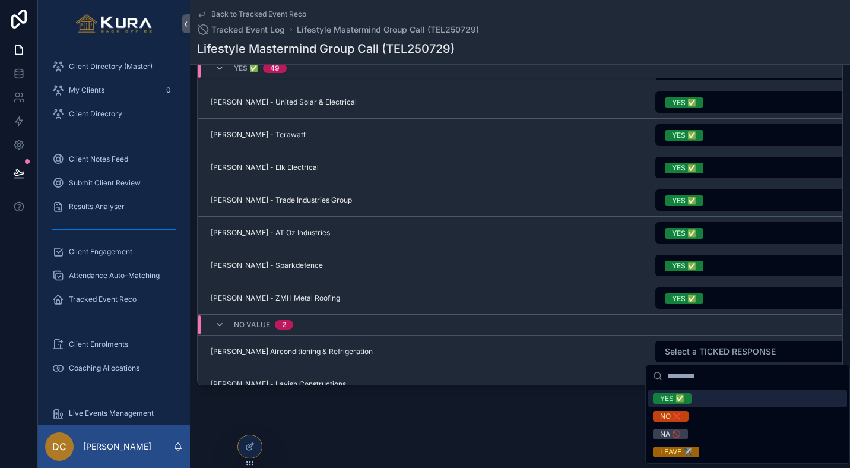
scroll to position [2067, 1]
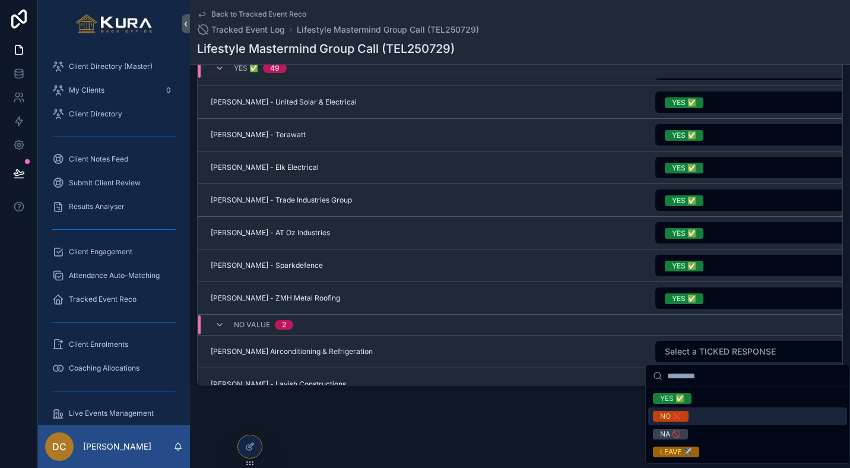
click at [673, 416] on div "NO ❌" at bounding box center [670, 416] width 21 height 11
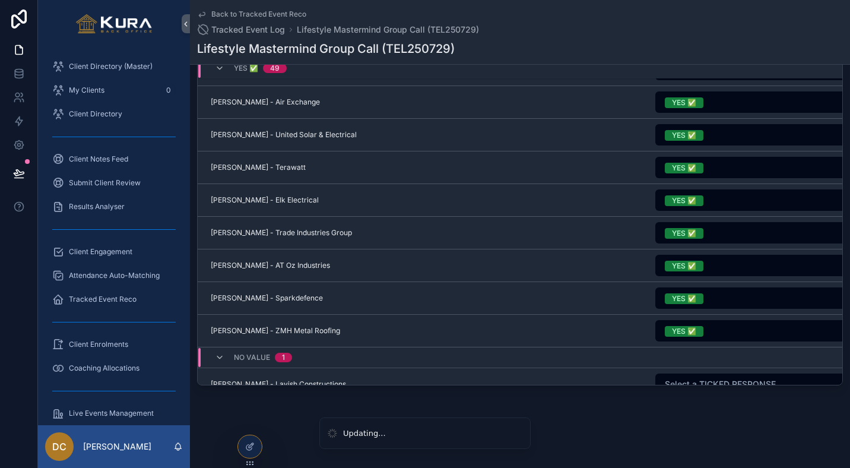
scroll to position [2081, 1]
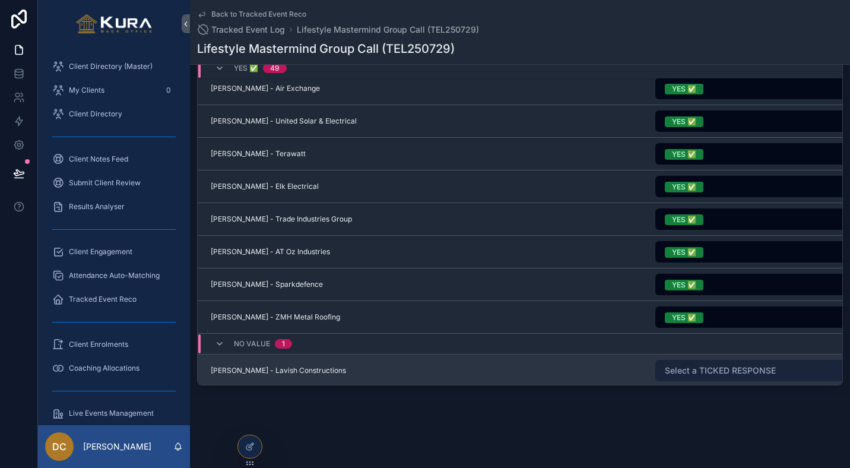
click at [720, 371] on span "Select a TICKED RESPONSE" at bounding box center [720, 371] width 111 height 12
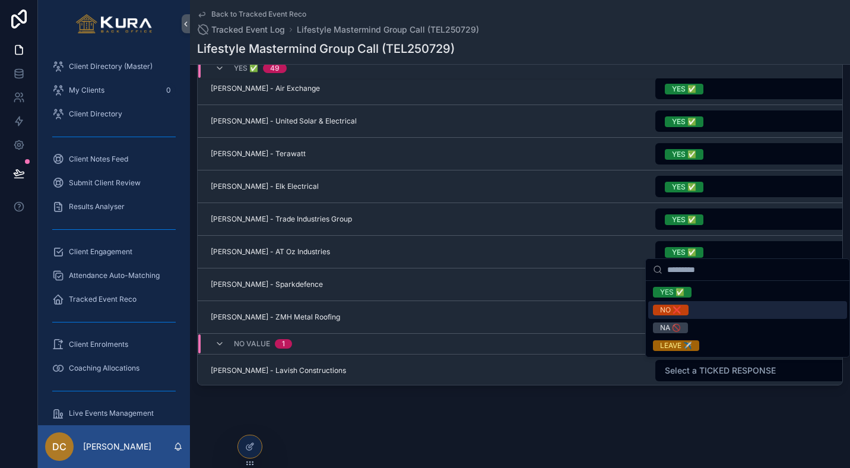
click at [666, 315] on div "NO ❌" at bounding box center [670, 310] width 21 height 11
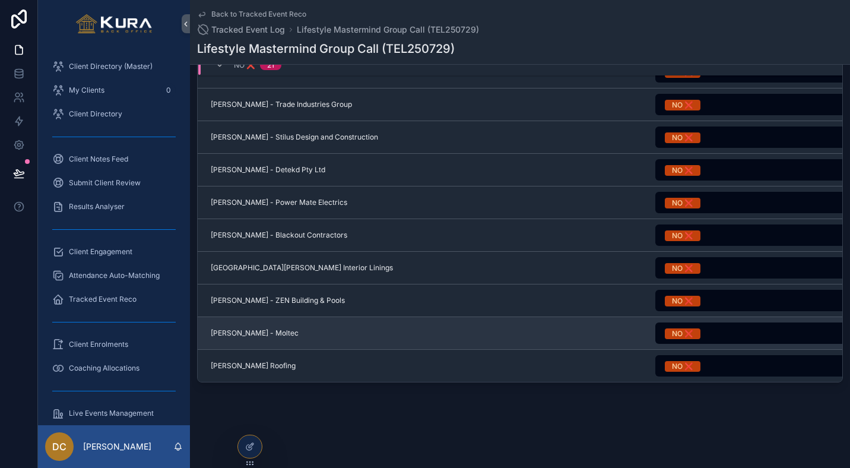
scroll to position [188, 2]
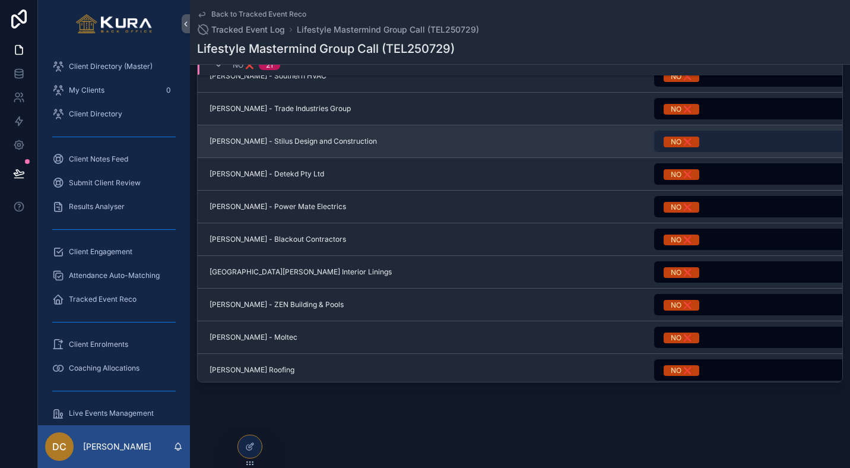
click at [719, 143] on button "NO ❌" at bounding box center [756, 141] width 205 height 21
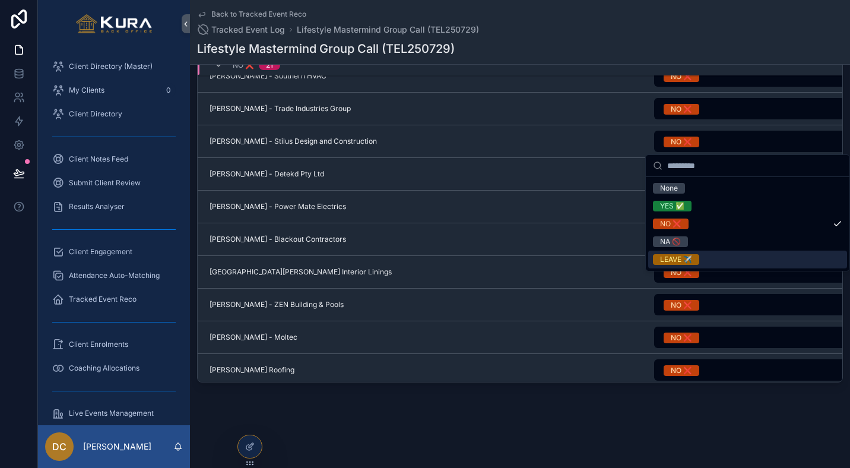
click at [678, 262] on div "LEAVE ✈️" at bounding box center [676, 259] width 32 height 11
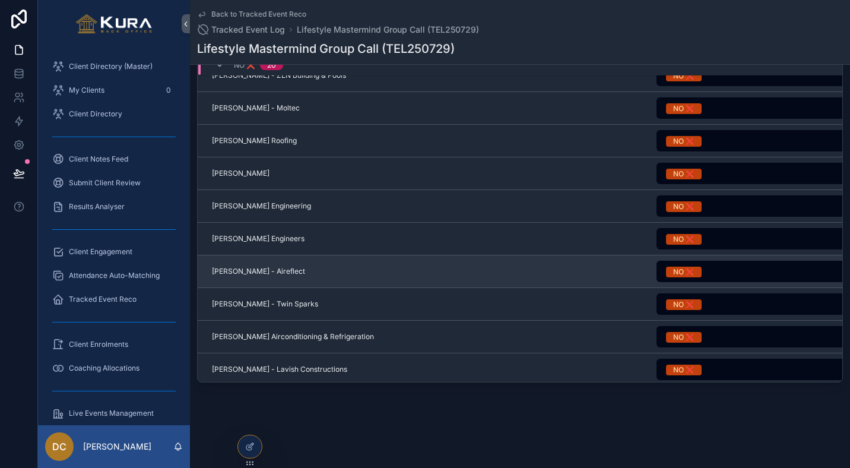
scroll to position [438, 0]
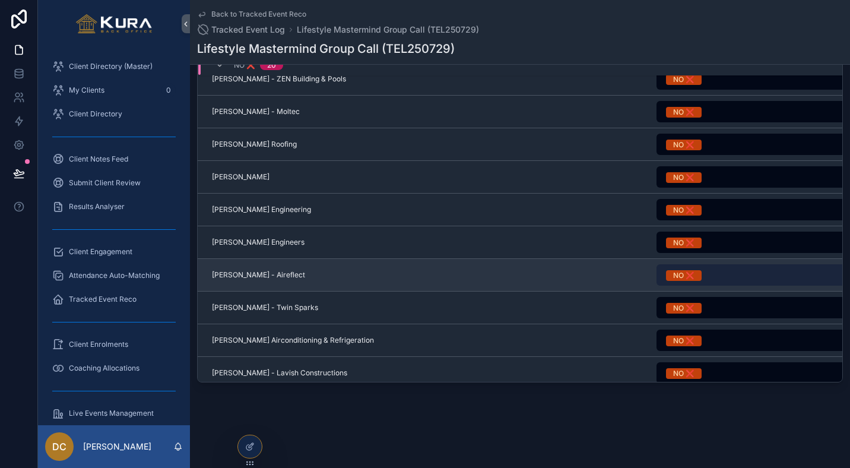
click at [725, 278] on button "NO ❌" at bounding box center [759, 274] width 205 height 21
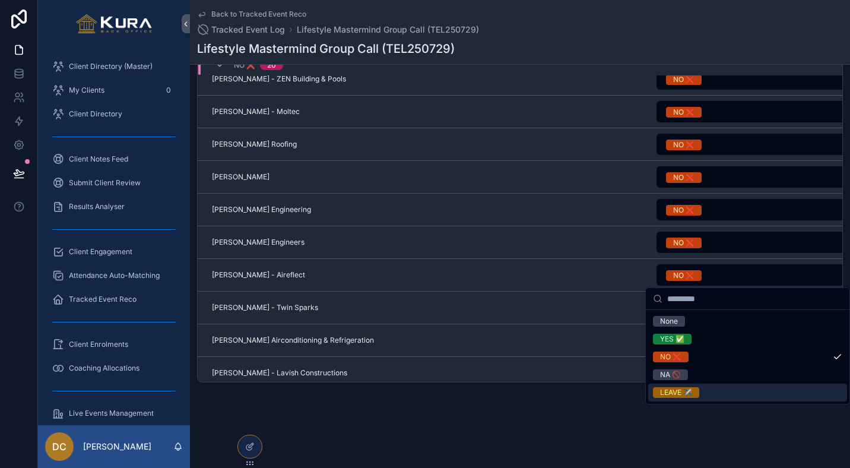
click at [678, 391] on div "LEAVE ✈️" at bounding box center [676, 392] width 32 height 11
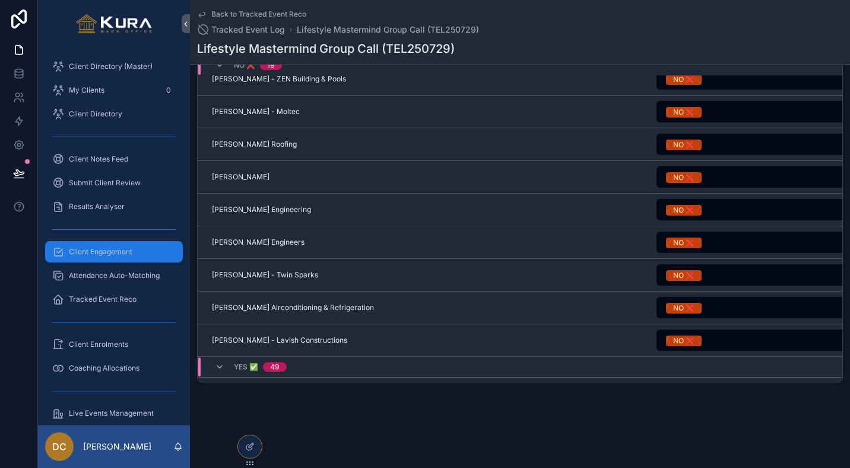
click at [131, 244] on div "Client Engagement" at bounding box center [113, 251] width 123 height 19
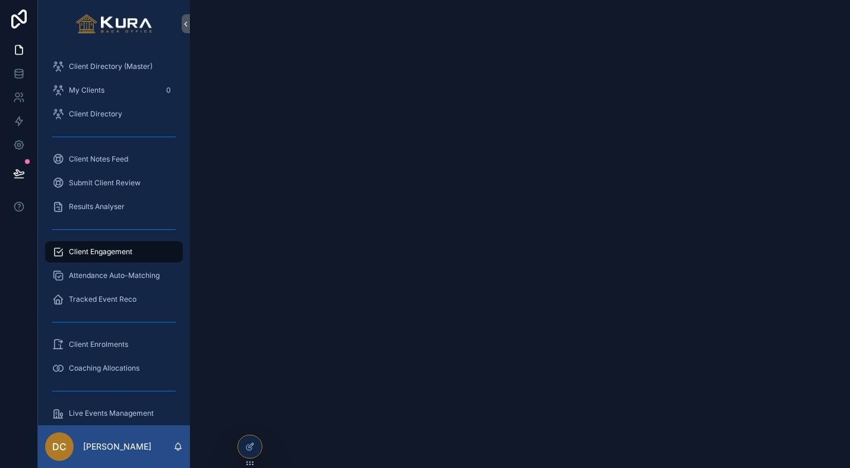
scroll to position [139, 0]
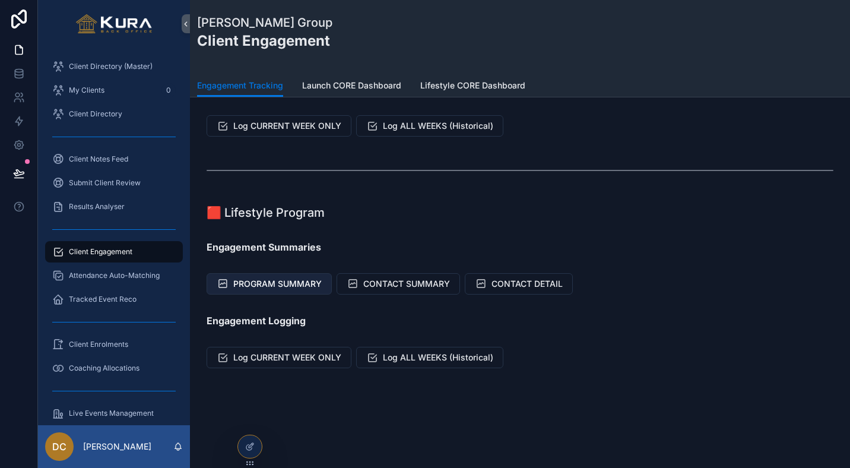
click at [258, 275] on button "PROGRAM SUMMARY" at bounding box center [269, 283] width 125 height 21
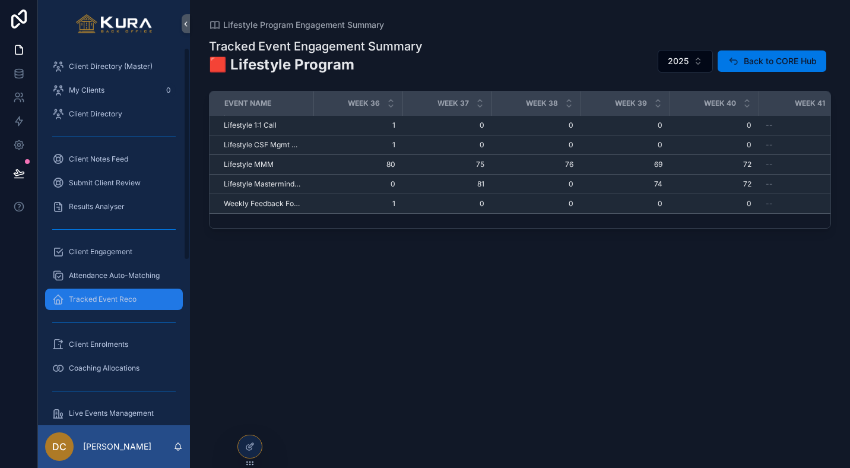
click at [87, 300] on span "Tracked Event Reco" at bounding box center [103, 298] width 68 height 9
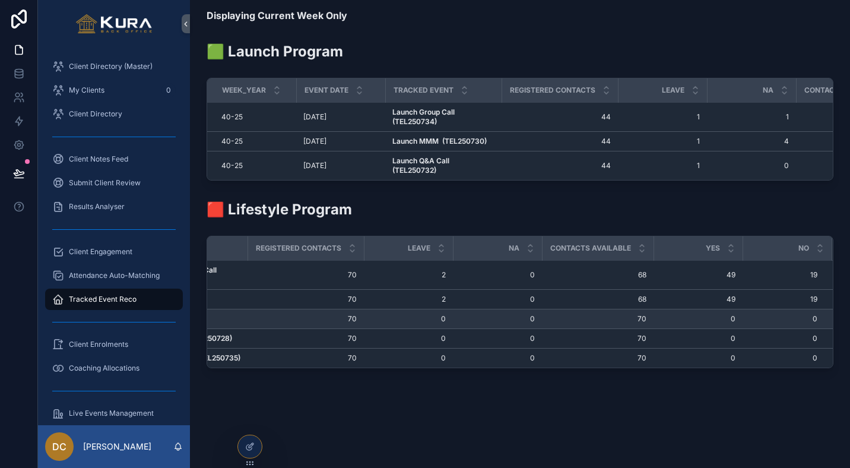
scroll to position [0, 286]
